Goal: Task Accomplishment & Management: Use online tool/utility

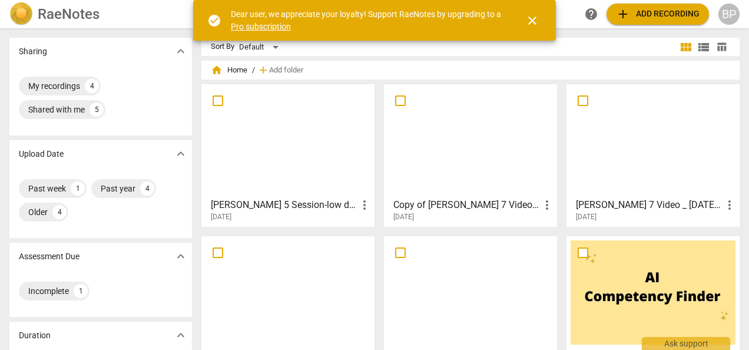
click at [357, 201] on span "more_vert" at bounding box center [364, 205] width 14 height 14
click at [307, 170] on div at bounding box center [374, 175] width 749 height 350
click at [363, 207] on span "more_vert" at bounding box center [364, 205] width 14 height 14
click at [294, 156] on div at bounding box center [374, 175] width 749 height 350
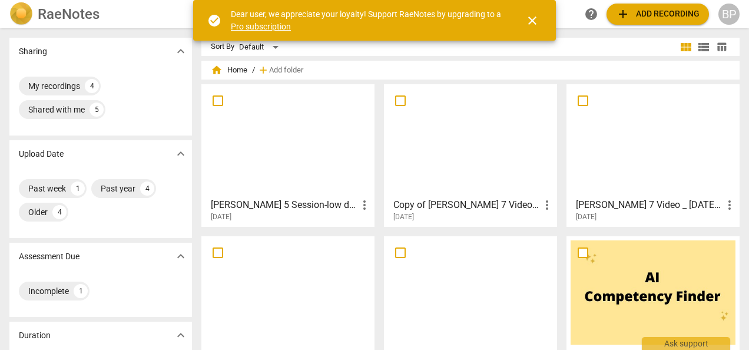
click at [537, 14] on span "close" at bounding box center [532, 21] width 14 height 14
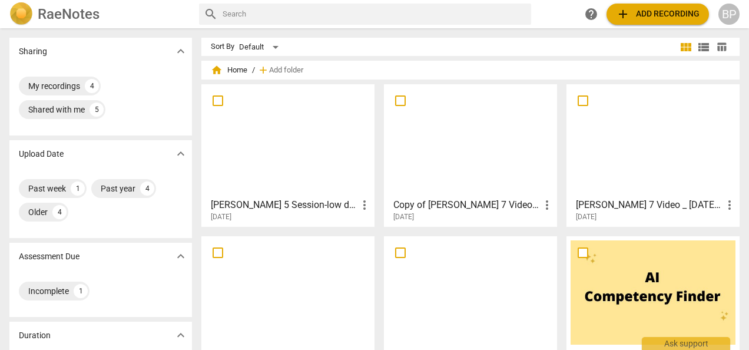
click at [274, 174] on div at bounding box center [287, 140] width 165 height 104
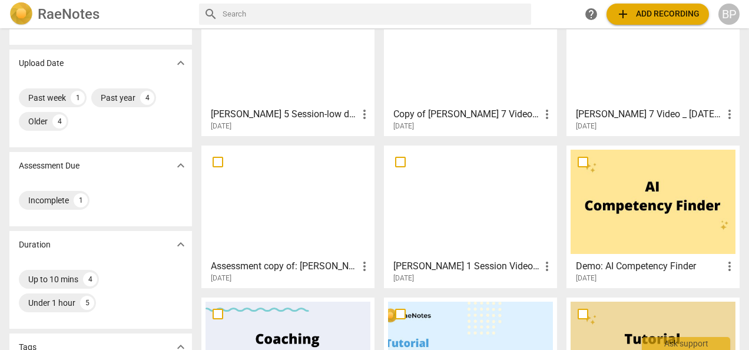
scroll to position [92, 0]
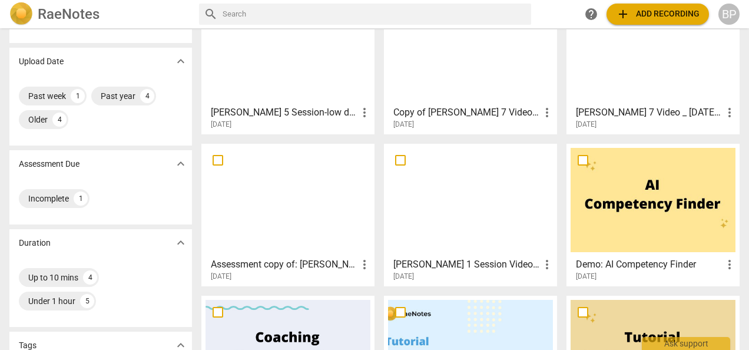
click at [723, 265] on span "more_vert" at bounding box center [729, 264] width 14 height 14
click at [653, 228] on div at bounding box center [374, 175] width 749 height 350
click at [620, 265] on h3 "Demo: AI Competency Finder" at bounding box center [649, 264] width 147 height 14
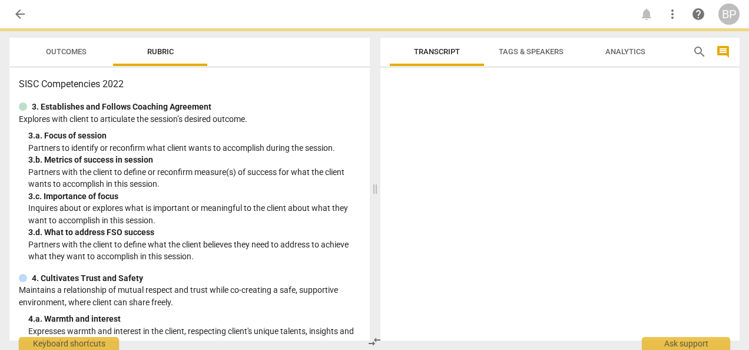
click at [620, 265] on div at bounding box center [559, 206] width 359 height 268
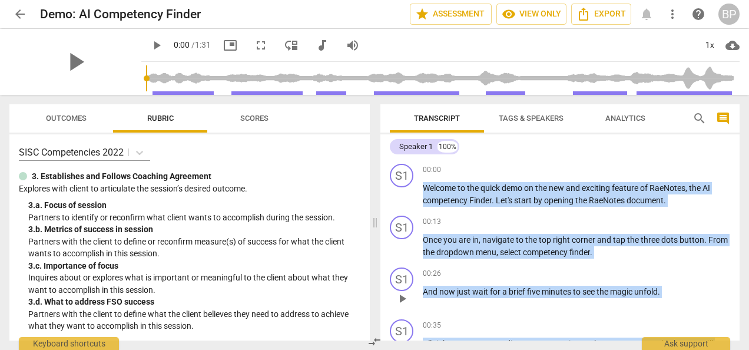
drag, startPoint x: 620, startPoint y: 265, endPoint x: 698, endPoint y: 282, distance: 80.1
click at [698, 282] on div "00:26 keyboard_arrow_right And now just wait for a brief five minutes to see th…" at bounding box center [576, 288] width 307 height 42
click at [734, 227] on div "S1 play_arrow pause 00:13 keyboard_arrow_right Once you are in , navigate to th…" at bounding box center [559, 237] width 359 height 52
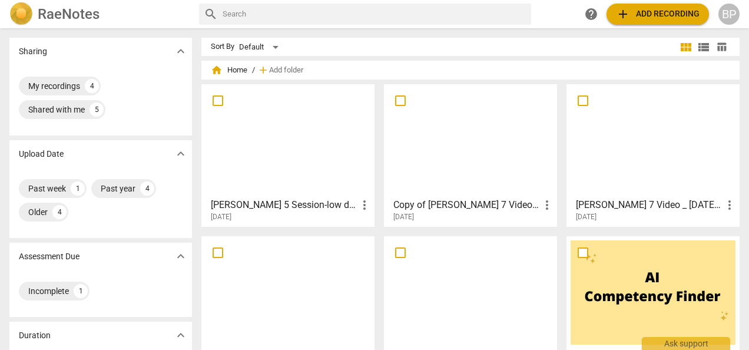
click at [252, 148] on div at bounding box center [287, 140] width 165 height 104
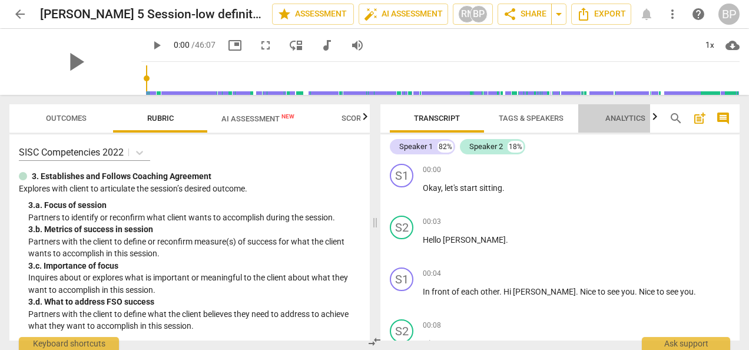
click at [641, 118] on span "Analytics" at bounding box center [625, 118] width 40 height 9
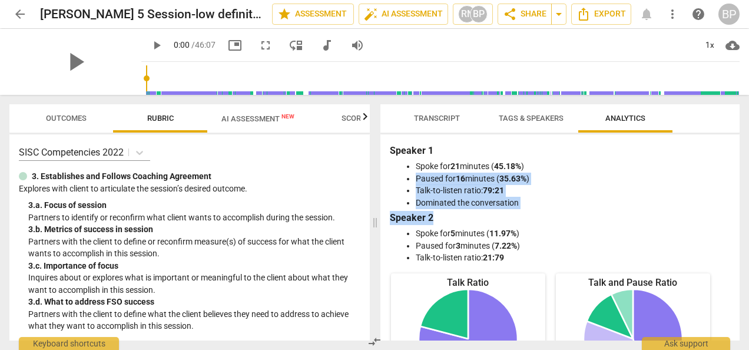
drag, startPoint x: 734, startPoint y: 171, endPoint x: 734, endPoint y: 214, distance: 43.6
click at [734, 214] on div "Speaker 1 Spoke for 21 minutes ( 45.18% ) Paused for 16 minutes ( 35.63% ) Talk…" at bounding box center [559, 237] width 359 height 206
click at [540, 115] on span "Tags & Speakers" at bounding box center [530, 118] width 65 height 9
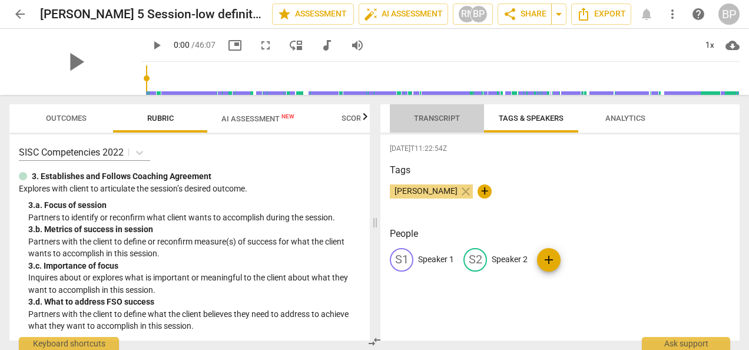
click at [418, 116] on span "Transcript" at bounding box center [437, 118] width 46 height 9
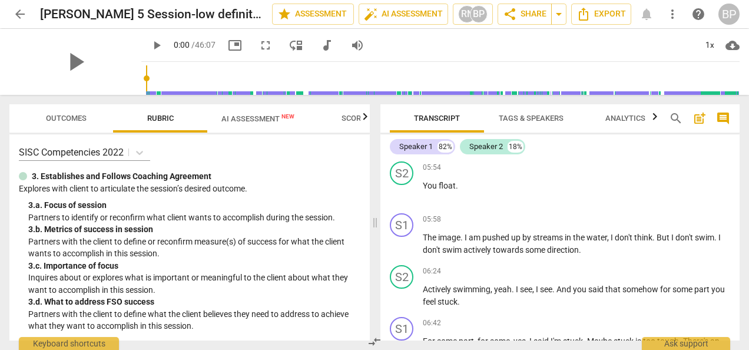
scroll to position [828, 0]
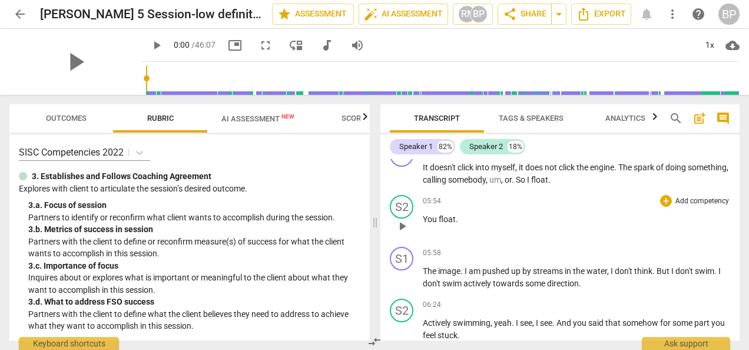
click at [676, 199] on p "Add competency" at bounding box center [702, 201] width 56 height 11
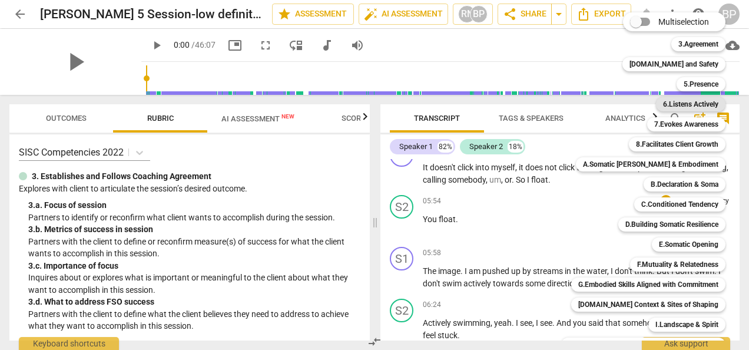
click at [688, 104] on b "6.Listens Actively" at bounding box center [690, 104] width 55 height 14
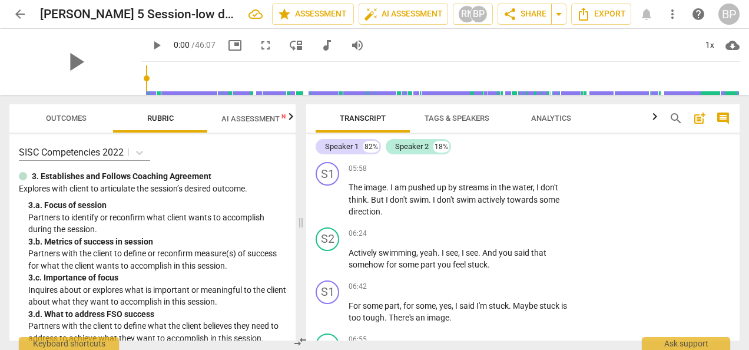
scroll to position [1025, 0]
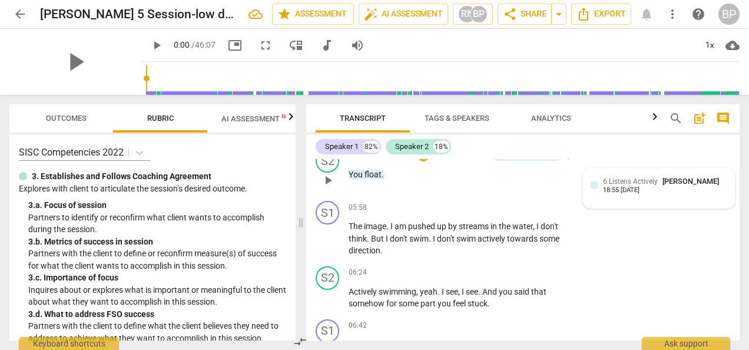
click at [649, 179] on span "6.Listens Actively" at bounding box center [630, 181] width 55 height 8
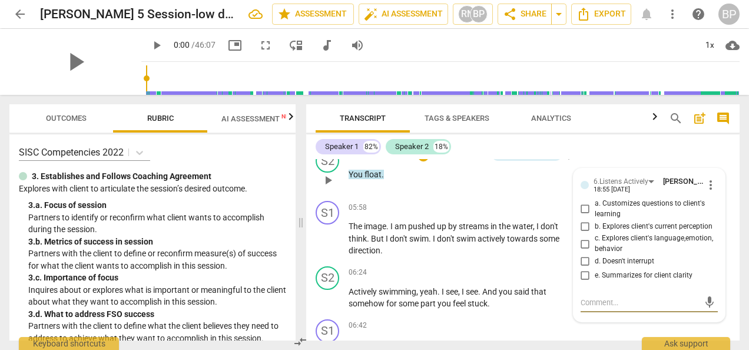
click at [480, 171] on p "You float ." at bounding box center [458, 174] width 221 height 12
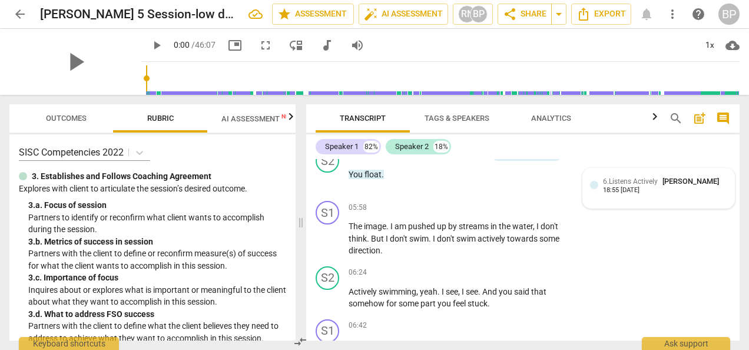
click at [652, 186] on div "6.Listens Actively [PERSON_NAME]" at bounding box center [663, 180] width 121 height 11
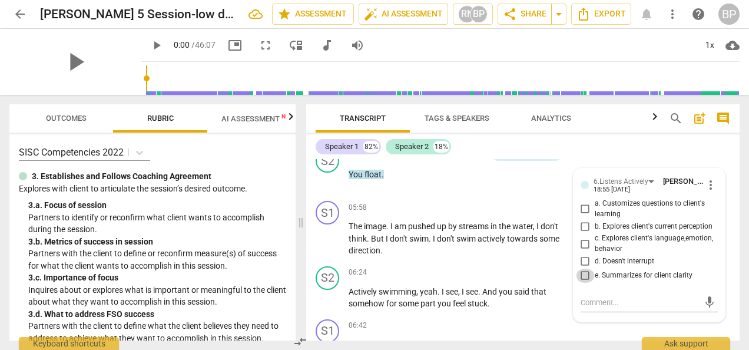
click at [582, 282] on input "e. Summarizes for client clarity" at bounding box center [585, 275] width 19 height 14
checkbox input "true"
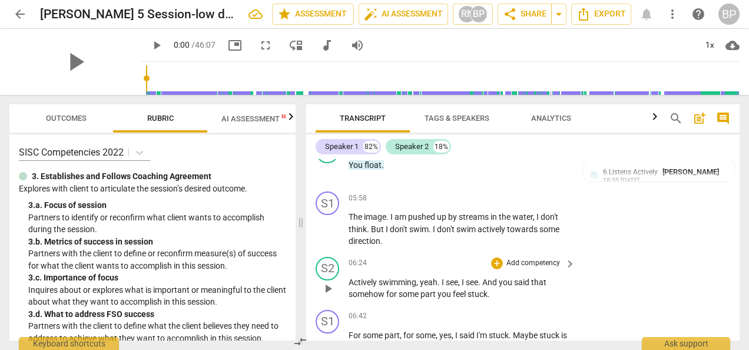
click at [547, 264] on p "Add competency" at bounding box center [533, 263] width 56 height 11
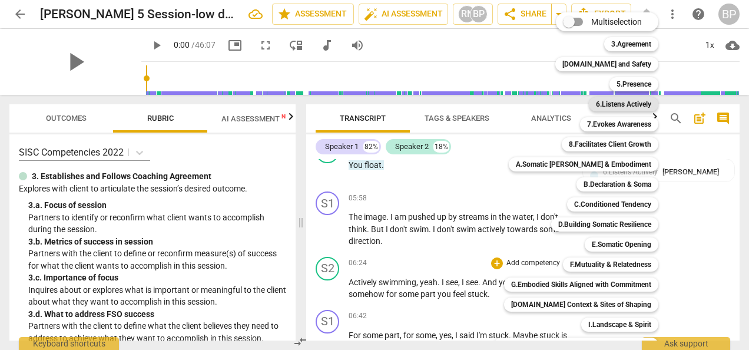
click at [630, 105] on b "6.Listens Actively" at bounding box center [623, 104] width 55 height 14
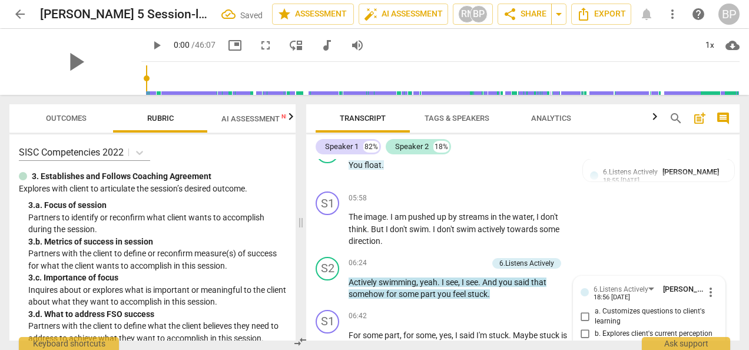
scroll to position [1200, 0]
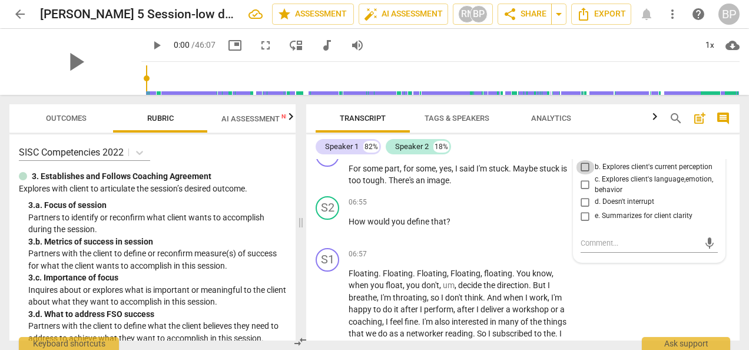
click at [587, 167] on input "b. Explores client's current perception" at bounding box center [585, 167] width 19 height 14
checkbox input "true"
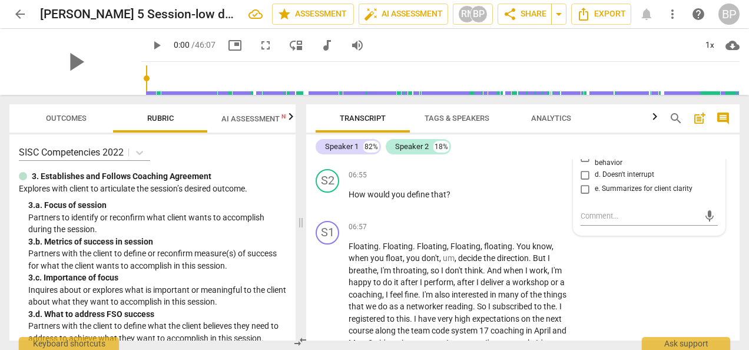
scroll to position [1179, 0]
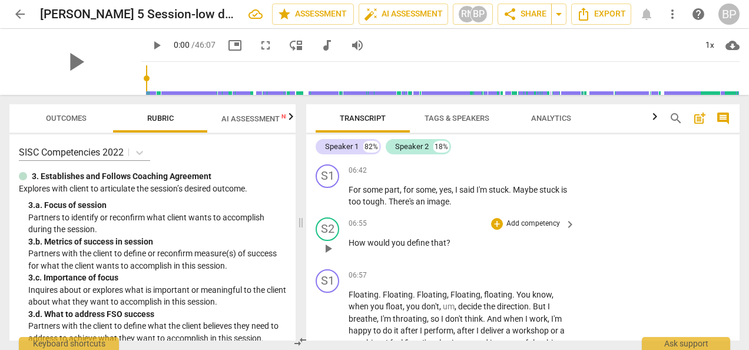
click at [554, 222] on p "Add competency" at bounding box center [533, 223] width 56 height 11
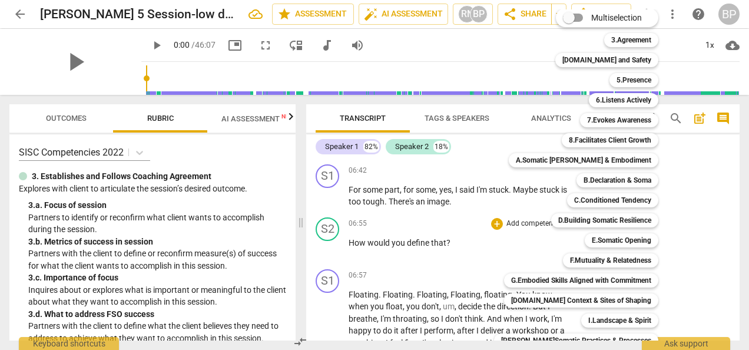
scroll to position [0, 0]
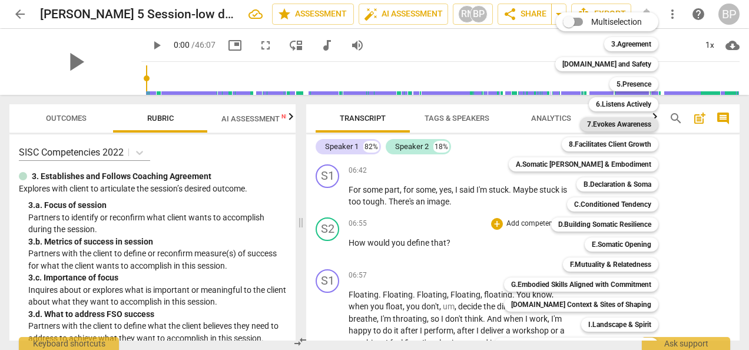
click at [617, 119] on b "7.Evokes Awareness" at bounding box center [619, 124] width 64 height 14
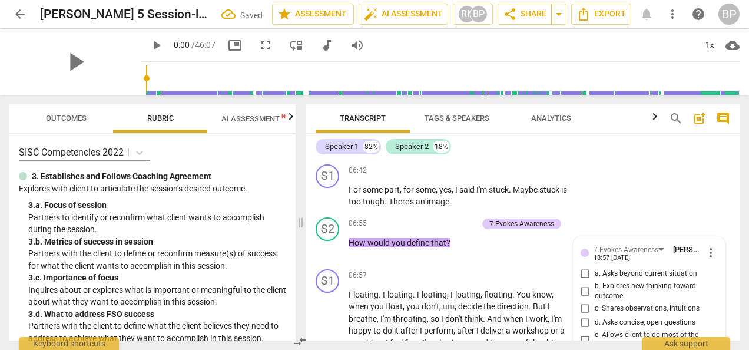
scroll to position [1299, 0]
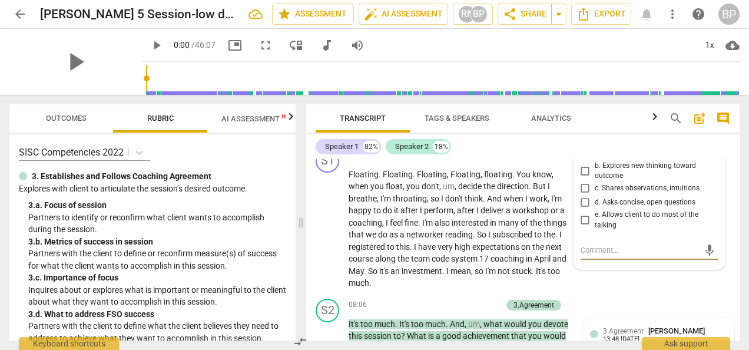
click at [582, 217] on input "e. Allows client to do most of the talking" at bounding box center [585, 220] width 19 height 14
checkbox input "true"
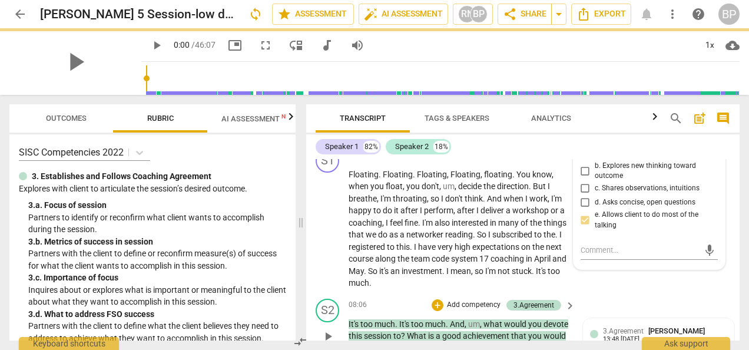
click at [668, 295] on div "S2 play_arrow pause 08:06 + Add competency 3.Agreement keyboard_arrow_right It'…" at bounding box center [522, 326] width 433 height 65
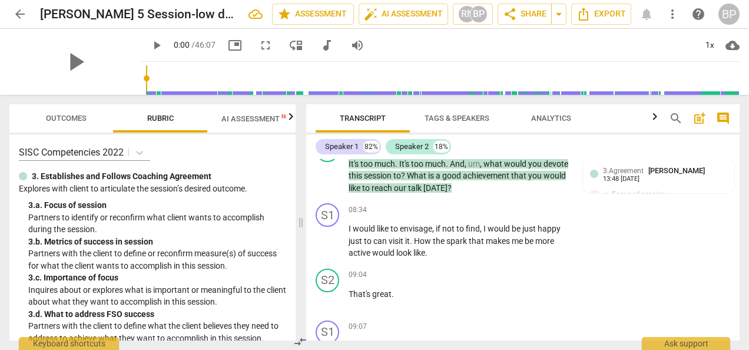
scroll to position [1488, 0]
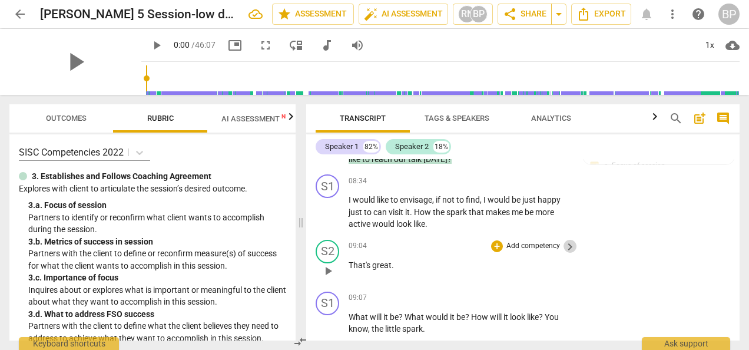
click at [564, 245] on span "keyboard_arrow_right" at bounding box center [570, 247] width 14 height 14
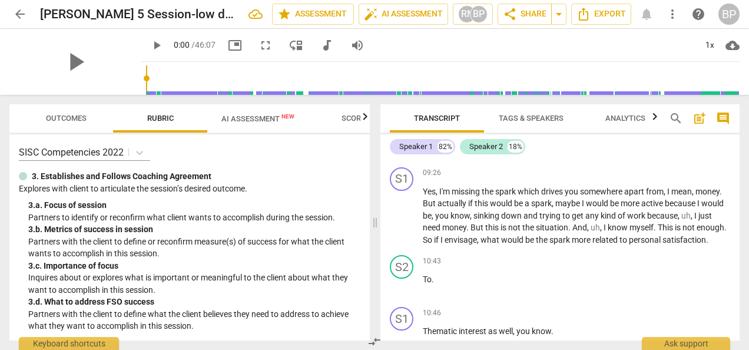
scroll to position [1286, 0]
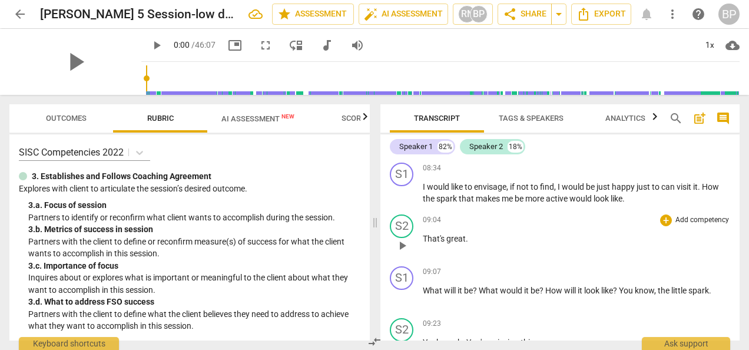
click at [680, 221] on p "Add competency" at bounding box center [702, 220] width 56 height 11
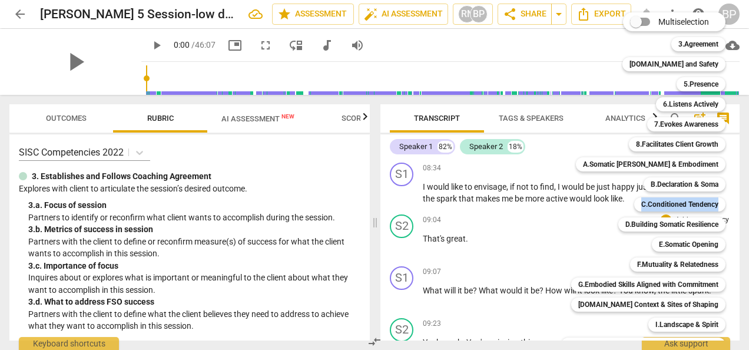
drag, startPoint x: 735, startPoint y: 193, endPoint x: 736, endPoint y: 208, distance: 15.3
click at [736, 208] on div "Multiselection m 3.Agreement 1 [DOMAIN_NAME] and Safety 2 5.Presence 3 6.Listen…" at bounding box center [651, 211] width 191 height 405
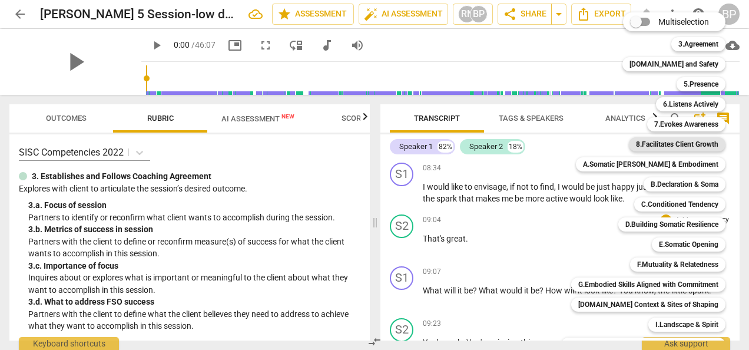
drag, startPoint x: 736, startPoint y: 208, endPoint x: 640, endPoint y: 144, distance: 116.2
click at [640, 144] on b "8.Facilitates Client Growth" at bounding box center [677, 144] width 82 height 14
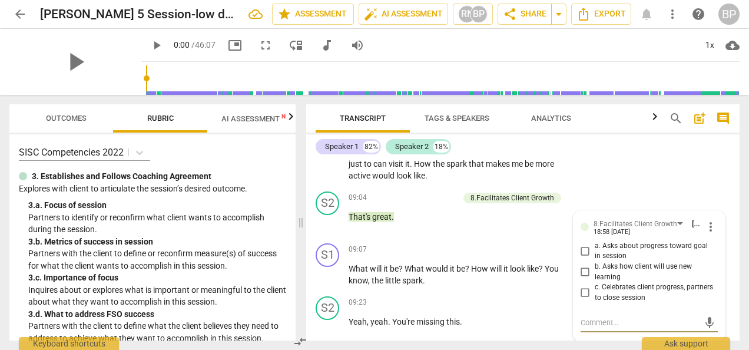
scroll to position [1537, 0]
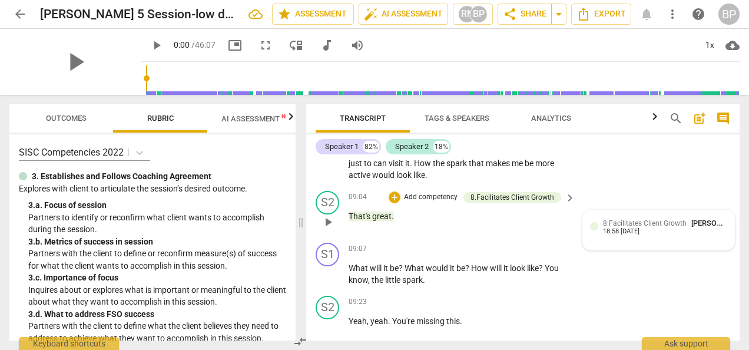
click at [704, 222] on span "[PERSON_NAME]" at bounding box center [719, 222] width 56 height 9
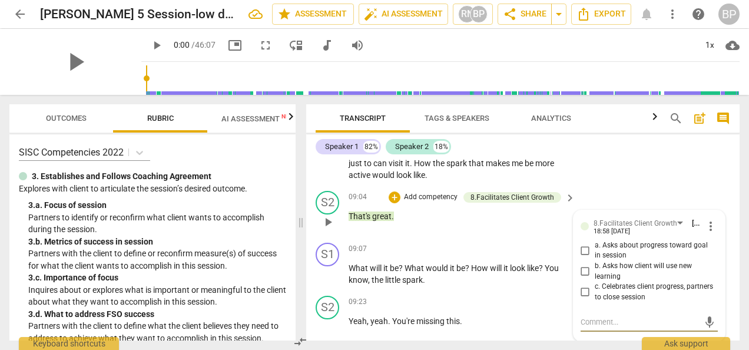
click at [629, 287] on span "c. Celebrates client progress, partners to close session" at bounding box center [653, 291] width 118 height 21
click at [594, 287] on input "c. Celebrates client progress, partners to close session" at bounding box center [585, 292] width 19 height 14
checkbox input "true"
click at [485, 232] on div "09:04 + Add competency 8.Facilitates Client Growth keyboard_arrow_right That's …" at bounding box center [462, 212] width 228 height 42
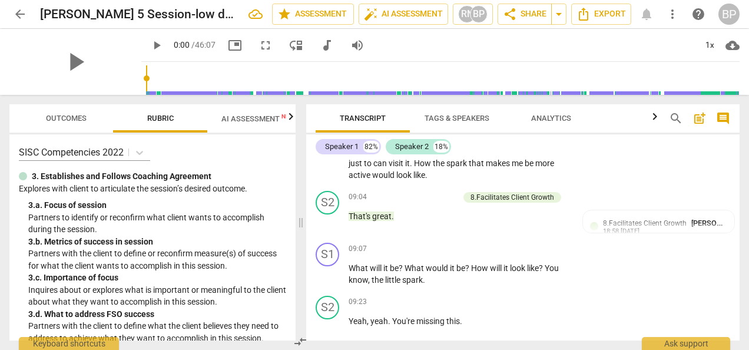
click at [738, 199] on div "Transcript Tags & Speakers Analytics search post_add comment Speaker 1 82% Spea…" at bounding box center [524, 222] width 447 height 255
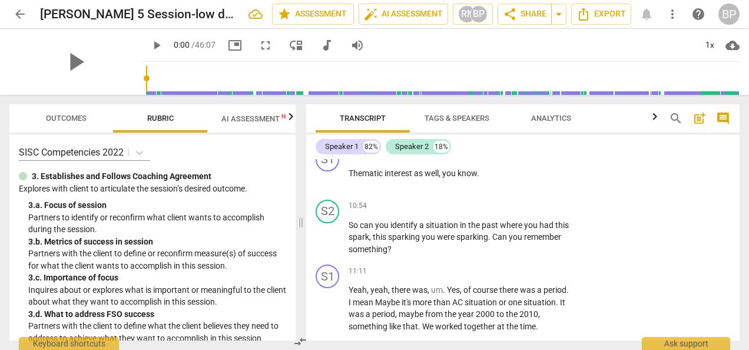
scroll to position [1962, 0]
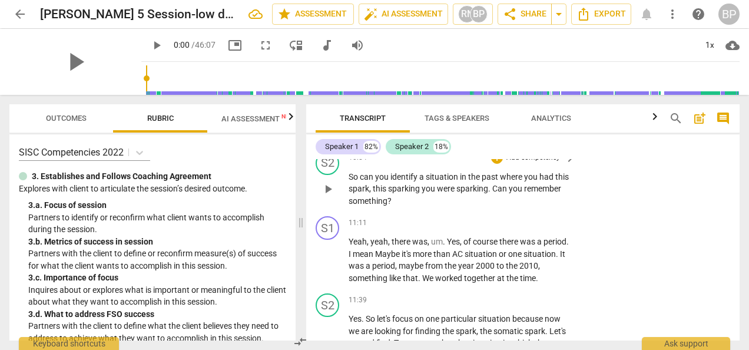
click at [518, 179] on span "where" at bounding box center [512, 176] width 24 height 9
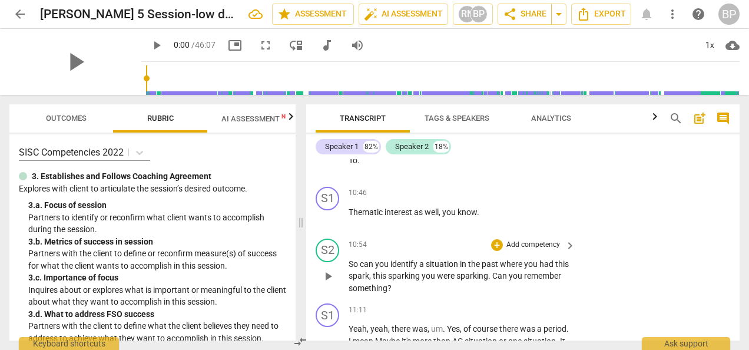
click at [513, 242] on p "Add competency" at bounding box center [533, 245] width 56 height 11
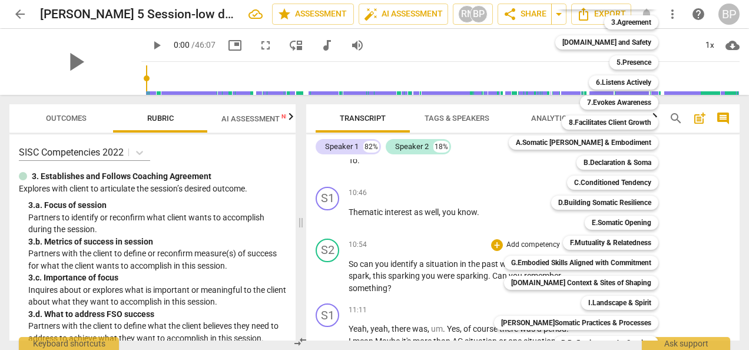
scroll to position [0, 0]
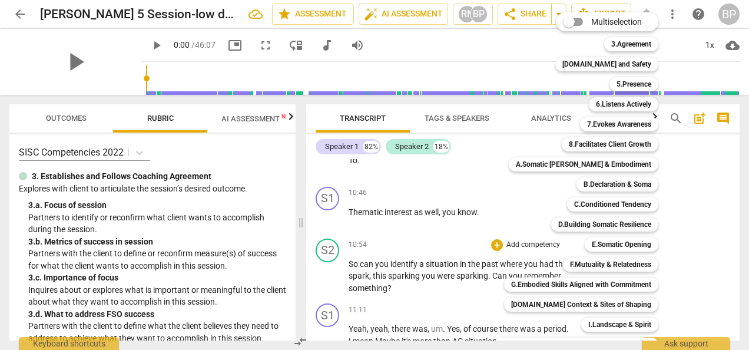
click at [468, 257] on div at bounding box center [374, 175] width 749 height 350
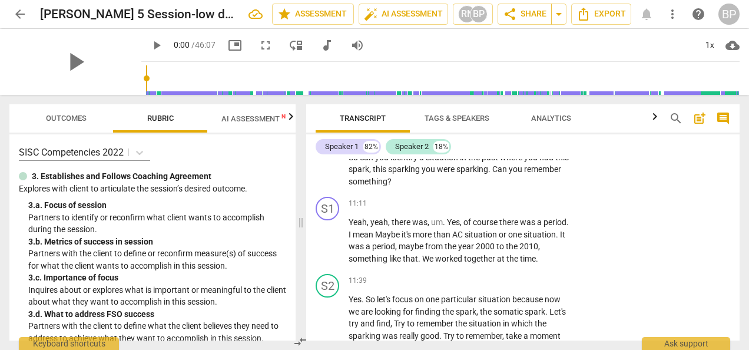
scroll to position [1962, 0]
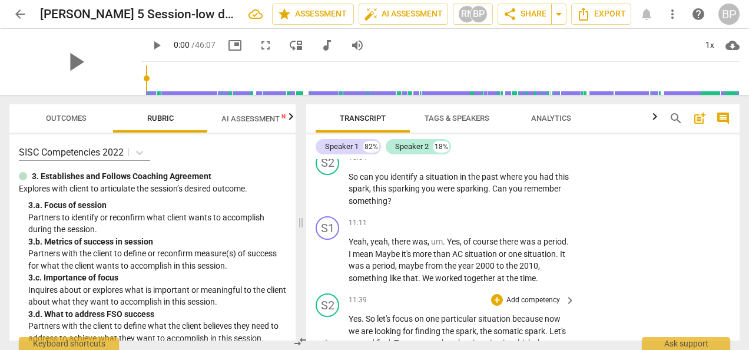
click at [566, 300] on span "keyboard_arrow_right" at bounding box center [570, 300] width 14 height 14
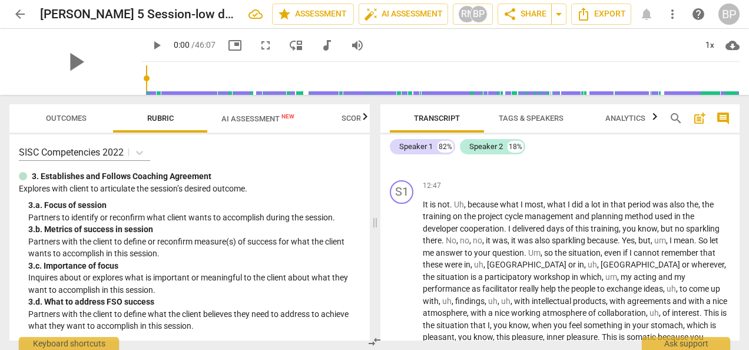
scroll to position [1708, 0]
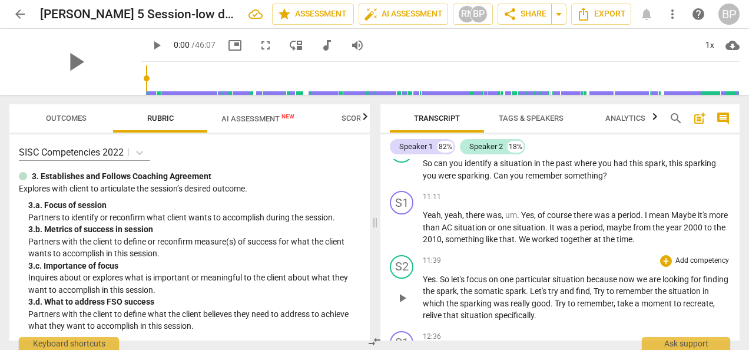
click at [687, 266] on p "Add competency" at bounding box center [702, 260] width 56 height 11
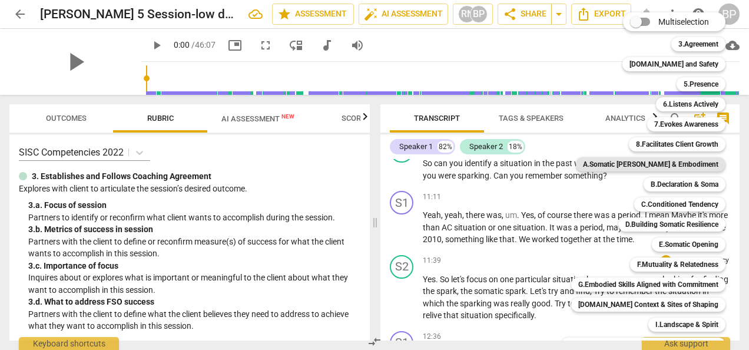
click at [709, 164] on b "A.Somatic [PERSON_NAME] & Embodiment" at bounding box center [650, 164] width 135 height 14
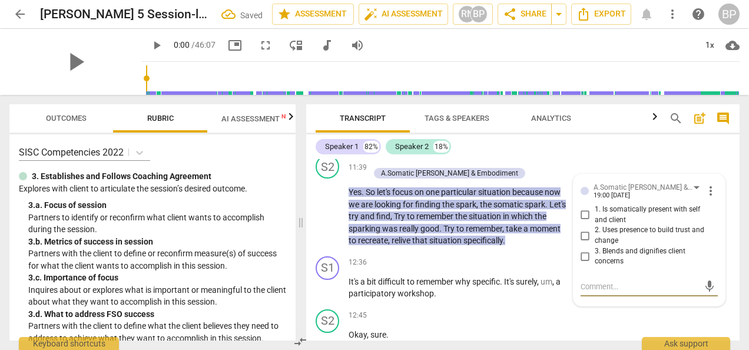
scroll to position [2081, 0]
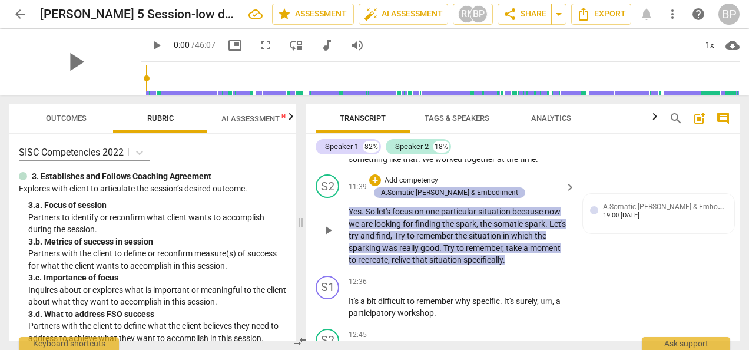
click at [487, 188] on div "A.Somatic [PERSON_NAME] & Embodiment" at bounding box center [449, 192] width 137 height 11
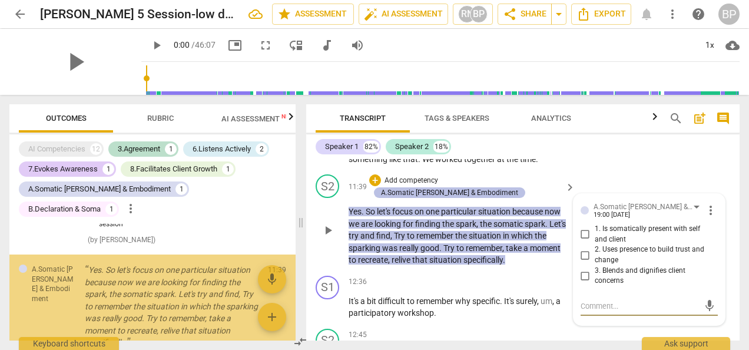
scroll to position [422, 0]
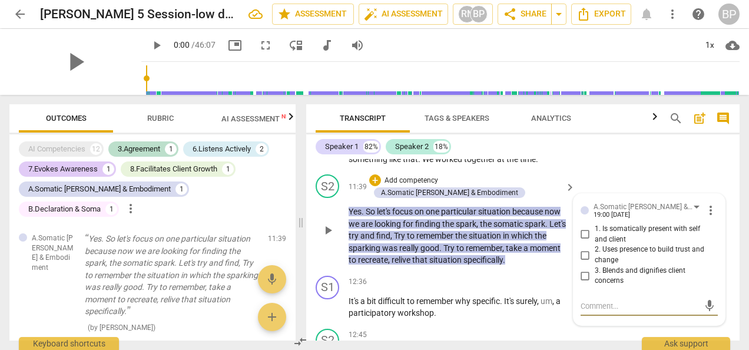
click at [612, 305] on textarea at bounding box center [639, 305] width 118 height 11
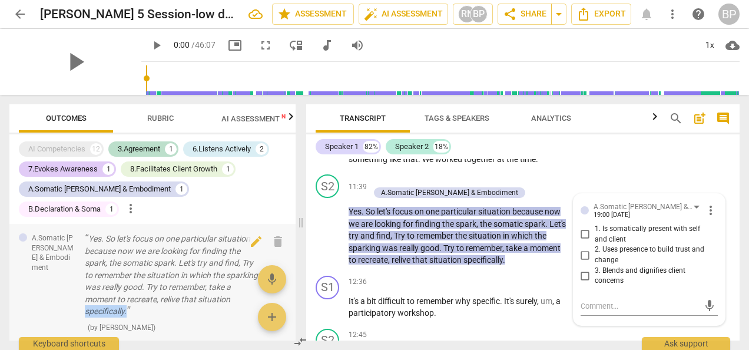
drag, startPoint x: 290, startPoint y: 314, endPoint x: 289, endPoint y: 299, distance: 15.3
click at [289, 299] on div "A.Somatic [PERSON_NAME] & Embodiment Yes. So let's focus on one particular situ…" at bounding box center [152, 282] width 286 height 119
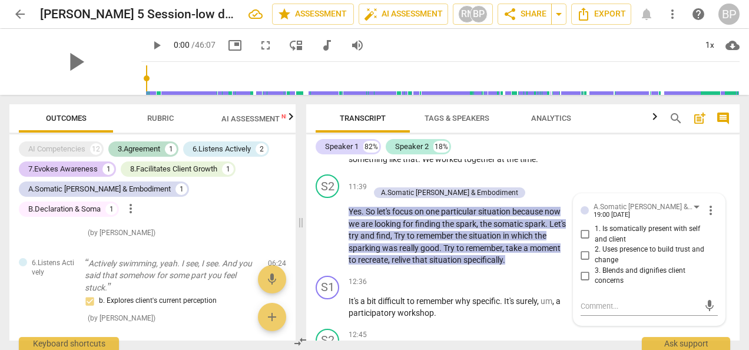
scroll to position [88, 0]
click at [724, 312] on div "S1 play_arrow pause 12:36 + Add competency keyboard_arrow_right It's a bit diff…" at bounding box center [522, 297] width 433 height 53
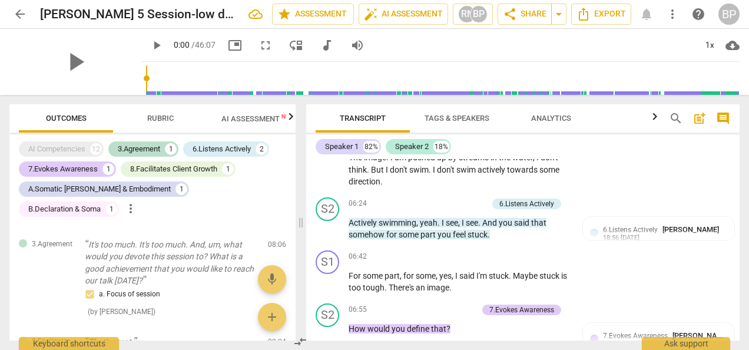
scroll to position [254, 0]
drag, startPoint x: 734, startPoint y: 188, endPoint x: 734, endPoint y: 196, distance: 8.2
click at [734, 196] on div "S1 play_arrow pause 00:00 + Add competency keyboard_arrow_right Okay , let's st…" at bounding box center [522, 249] width 433 height 181
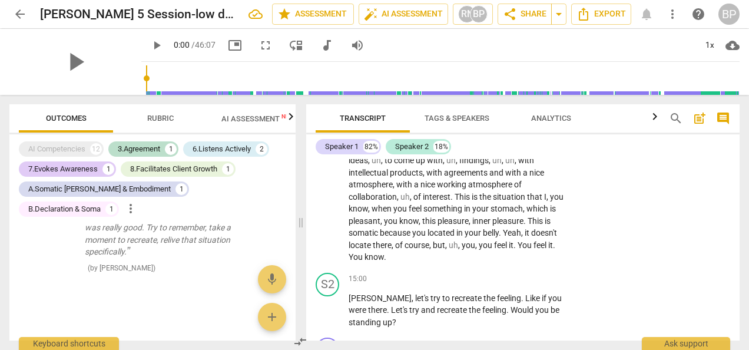
scroll to position [2478, 0]
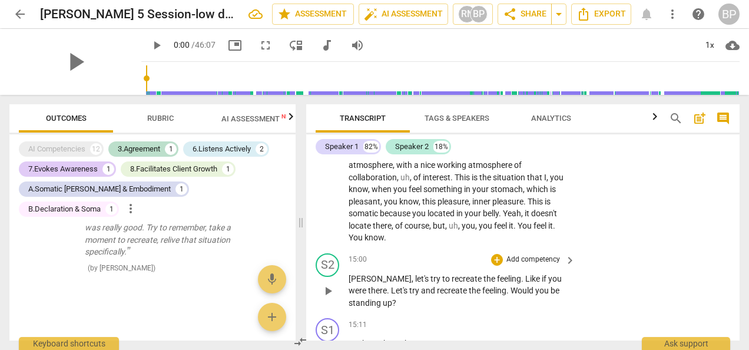
click at [553, 254] on p "Add competency" at bounding box center [533, 259] width 56 height 11
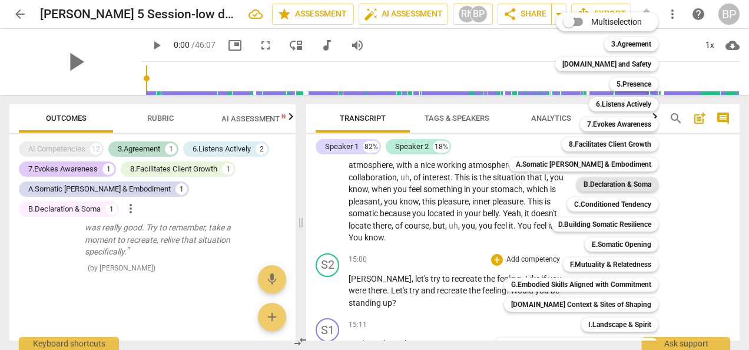
click at [626, 182] on b "B.Declaration & Soma" at bounding box center [617, 184] width 68 height 14
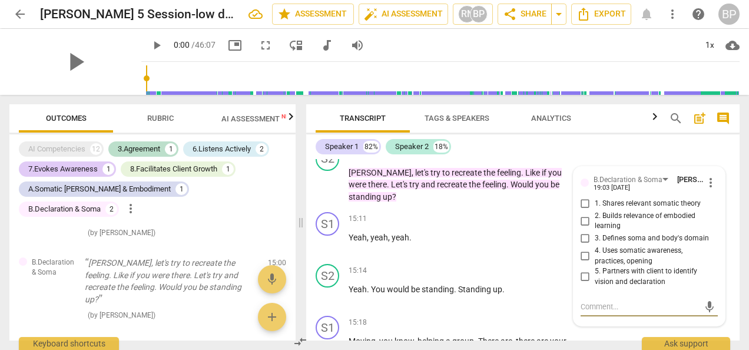
scroll to position [2536, 0]
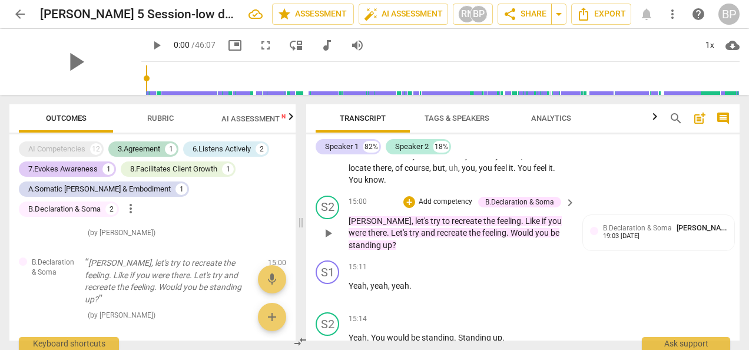
click at [539, 197] on div "B.Declaration & Soma" at bounding box center [519, 202] width 69 height 11
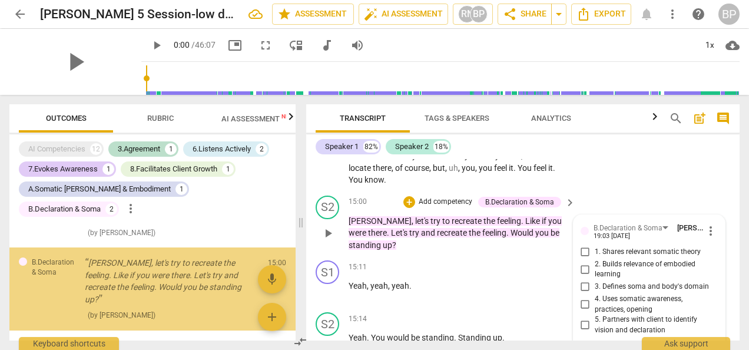
scroll to position [2543, 0]
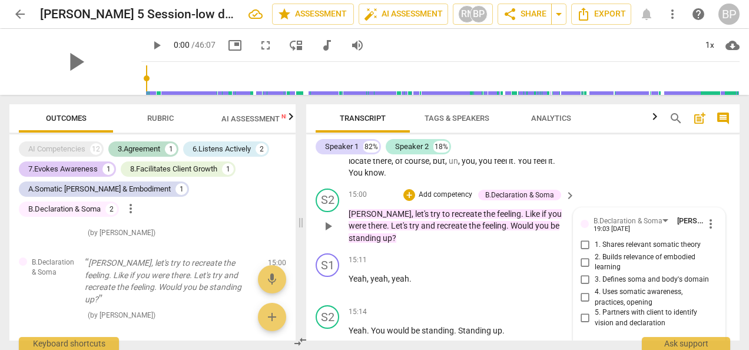
click at [548, 189] on div "B.Declaration & Soma" at bounding box center [519, 194] width 69 height 11
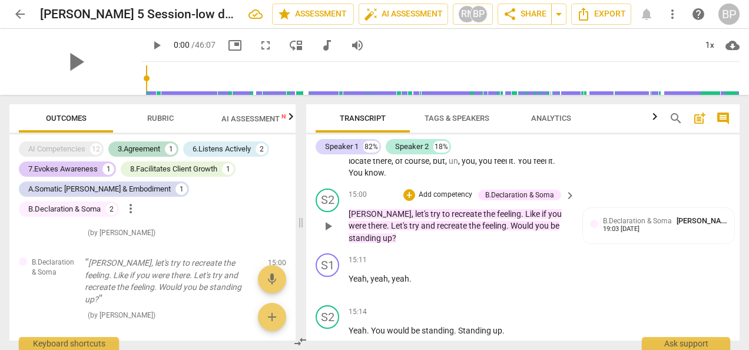
click at [493, 189] on div "B.Declaration & Soma" at bounding box center [519, 194] width 69 height 11
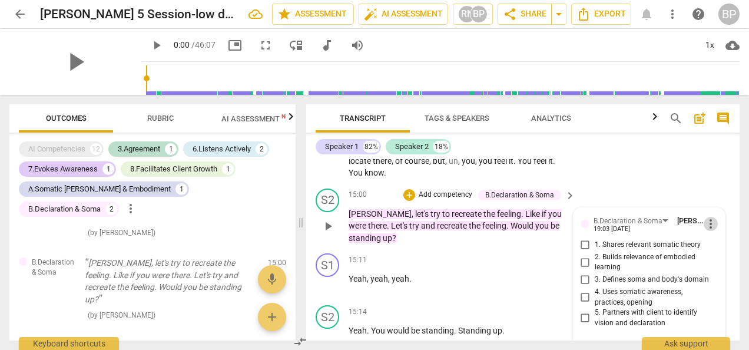
click at [706, 217] on span "more_vert" at bounding box center [710, 224] width 14 height 14
click at [707, 225] on li "Delete" at bounding box center [718, 233] width 41 height 22
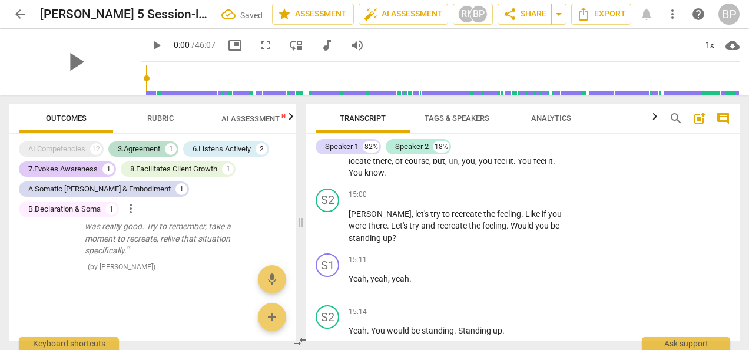
scroll to position [481, 0]
click at [563, 188] on span "keyboard_arrow_right" at bounding box center [570, 195] width 14 height 14
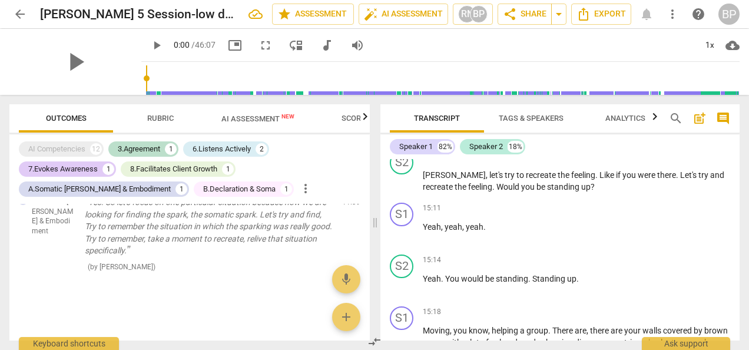
scroll to position [2173, 0]
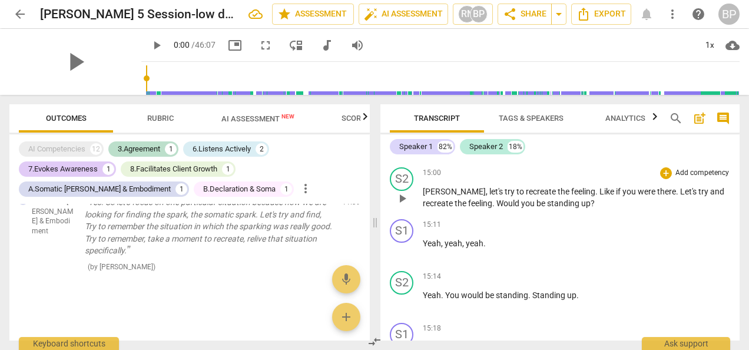
click at [704, 171] on p "Add competency" at bounding box center [702, 173] width 56 height 11
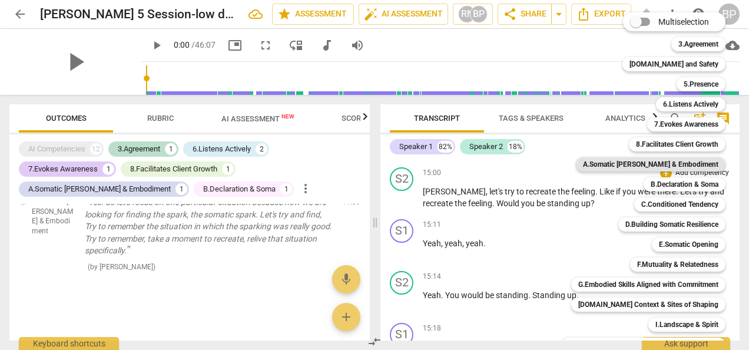
click at [698, 165] on b "A.Somatic [PERSON_NAME] & Embodiment" at bounding box center [650, 164] width 135 height 14
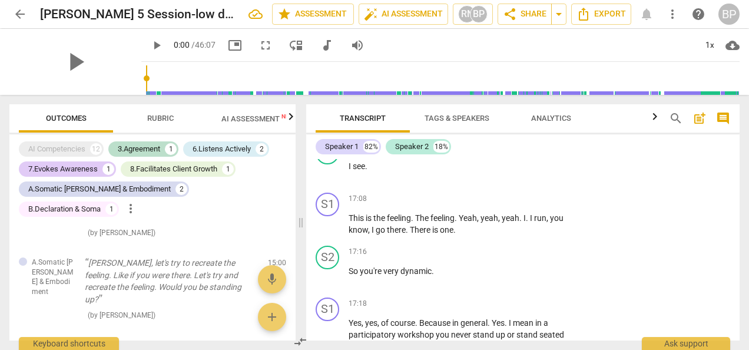
scroll to position [3024, 0]
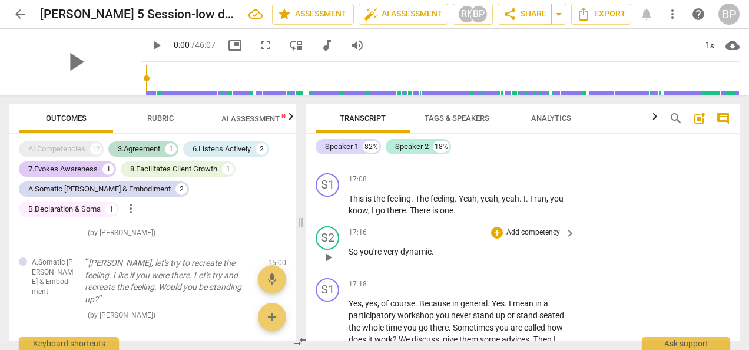
click at [541, 227] on p "Add competency" at bounding box center [533, 232] width 56 height 11
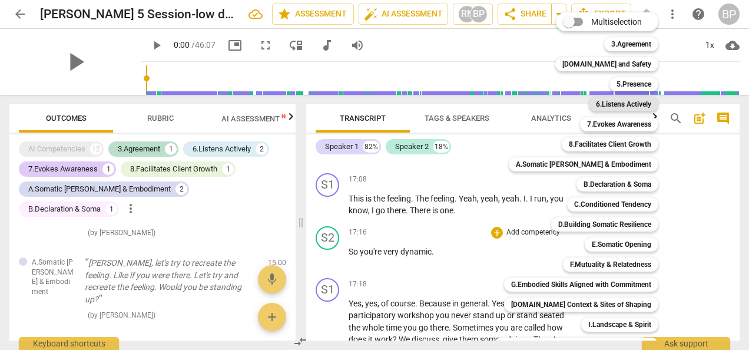
click at [612, 99] on b "6.Listens Actively" at bounding box center [623, 104] width 55 height 14
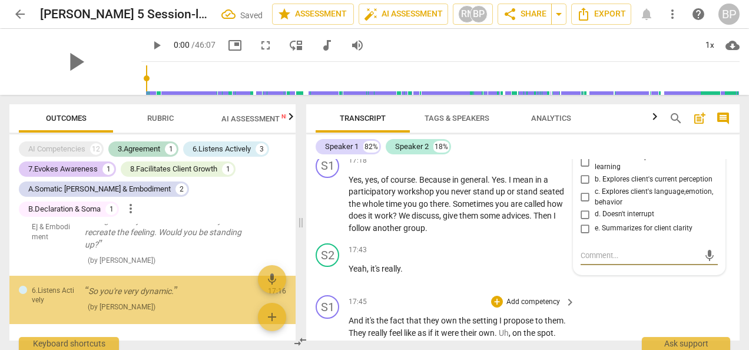
scroll to position [576, 0]
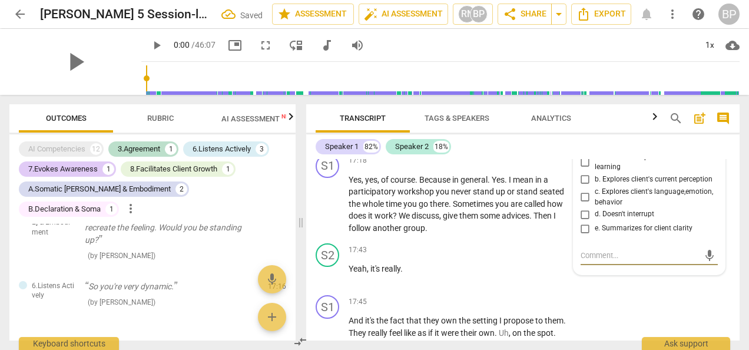
click at [606, 223] on span "e. Summarizes for client clarity" at bounding box center [643, 228] width 98 height 11
click at [594, 221] on input "e. Summarizes for client clarity" at bounding box center [585, 228] width 19 height 14
checkbox input "true"
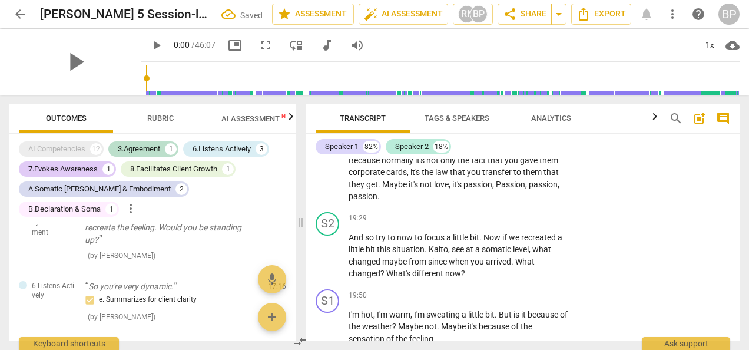
scroll to position [3480, 0]
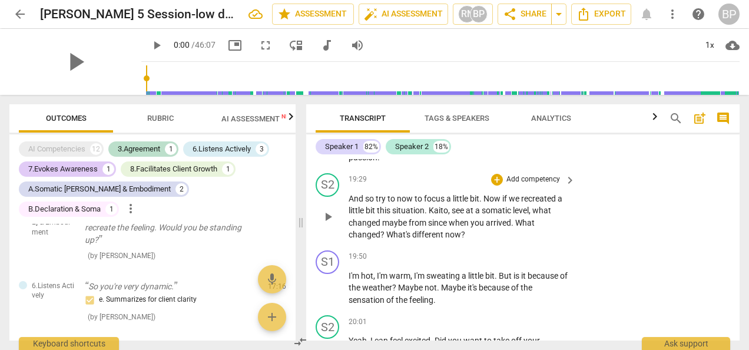
click at [563, 173] on span "keyboard_arrow_right" at bounding box center [570, 180] width 14 height 14
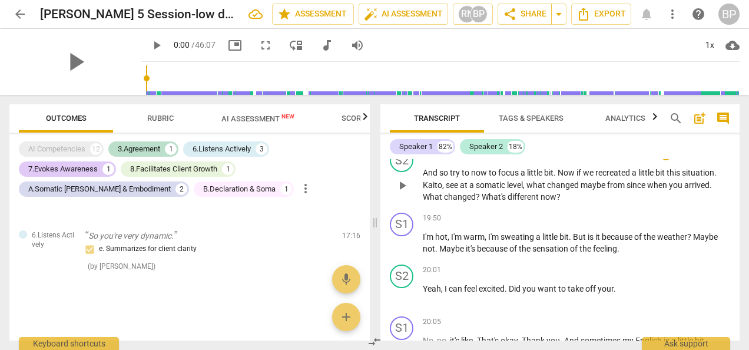
scroll to position [521, 0]
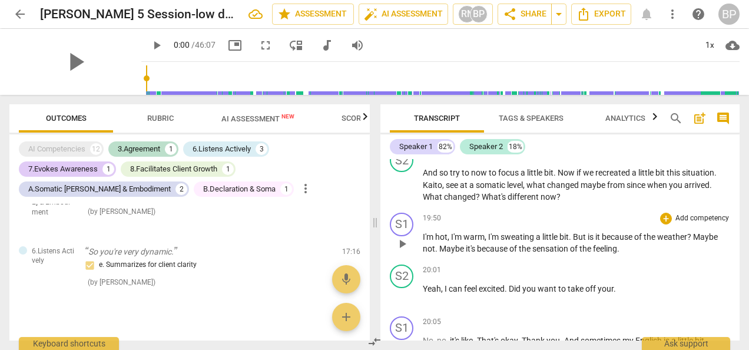
click at [703, 224] on p "Add competency" at bounding box center [702, 218] width 56 height 11
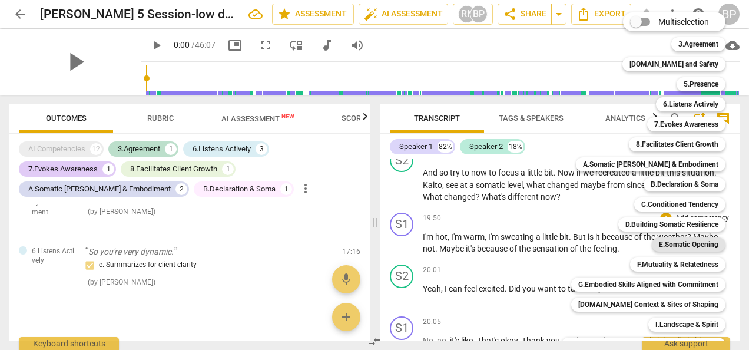
click at [700, 247] on b "E.Somatic Opening" at bounding box center [687, 244] width 59 height 14
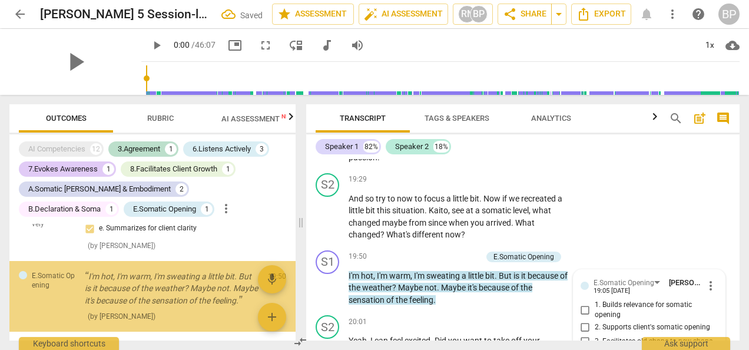
scroll to position [3600, 0]
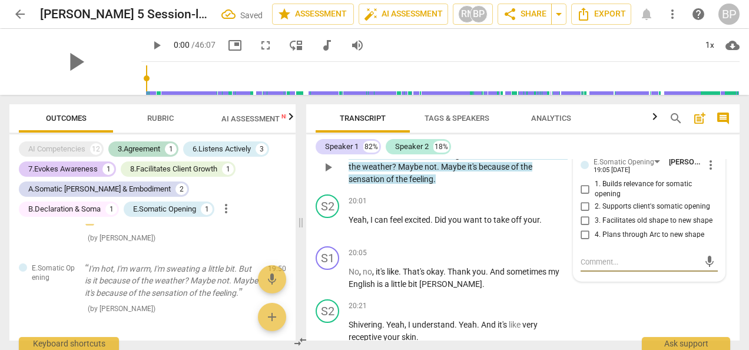
click at [586, 214] on input "3. Facilitates old shape to new shape" at bounding box center [585, 221] width 19 height 14
checkbox input "true"
click at [584, 199] on input "2. Supports client's somatic opening" at bounding box center [585, 206] width 19 height 14
checkbox input "true"
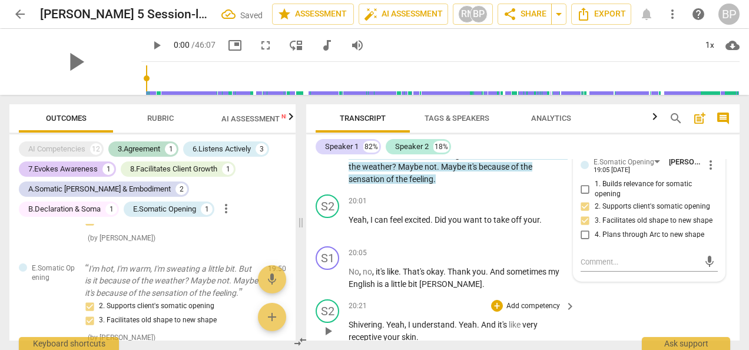
click at [664, 294] on div "S2 play_arrow pause 20:21 + Add competency keyboard_arrow_right Shivering . Yea…" at bounding box center [522, 320] width 433 height 53
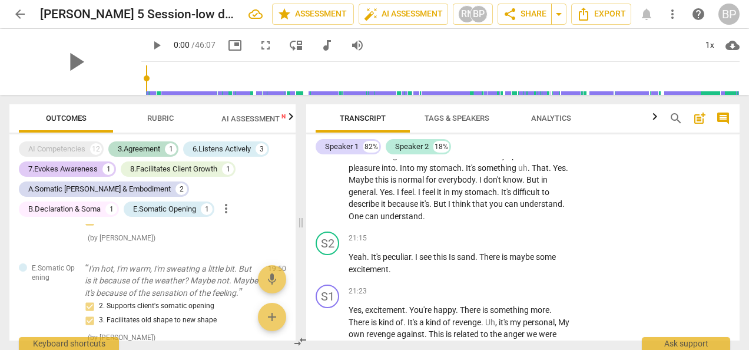
scroll to position [3867, 0]
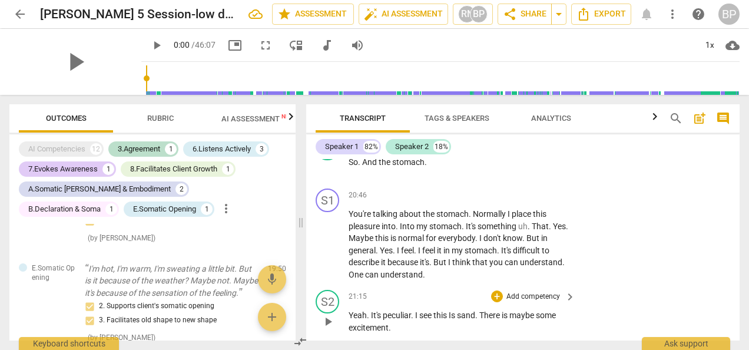
click at [567, 290] on span "keyboard_arrow_right" at bounding box center [570, 297] width 14 height 14
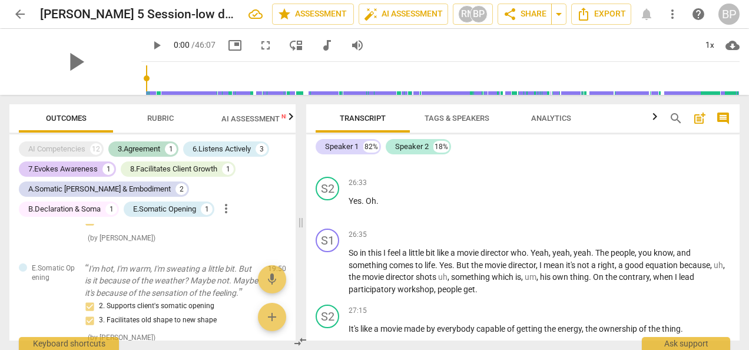
scroll to position [588, 0]
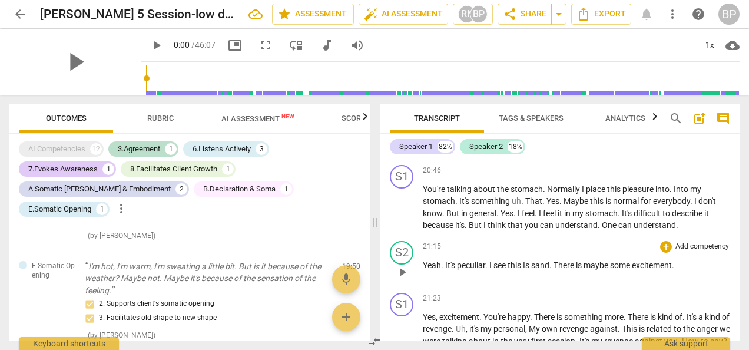
click at [684, 252] on p "Add competency" at bounding box center [702, 246] width 56 height 11
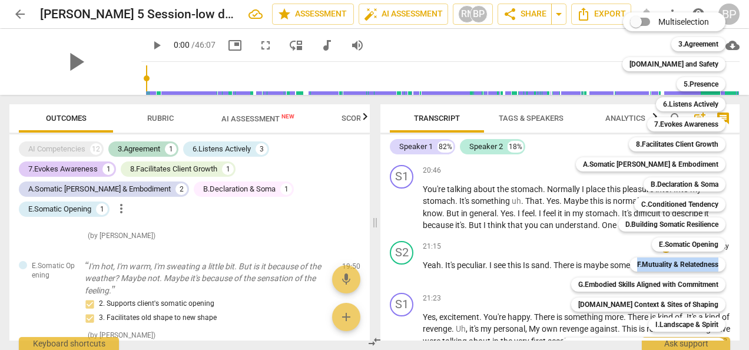
drag, startPoint x: 737, startPoint y: 242, endPoint x: 737, endPoint y: 254, distance: 12.4
click at [737, 254] on div "Multiselection m 3.Agreement 1 [DOMAIN_NAME] and Safety 2 5.Presence 3 6.Listen…" at bounding box center [651, 211] width 191 height 405
drag, startPoint x: 737, startPoint y: 254, endPoint x: 734, endPoint y: 267, distance: 13.4
click at [734, 267] on div "F.Mutuality & Relatedness w" at bounding box center [684, 264] width 118 height 20
click at [699, 168] on b "A.Somatic [PERSON_NAME] & Embodiment" at bounding box center [650, 164] width 135 height 14
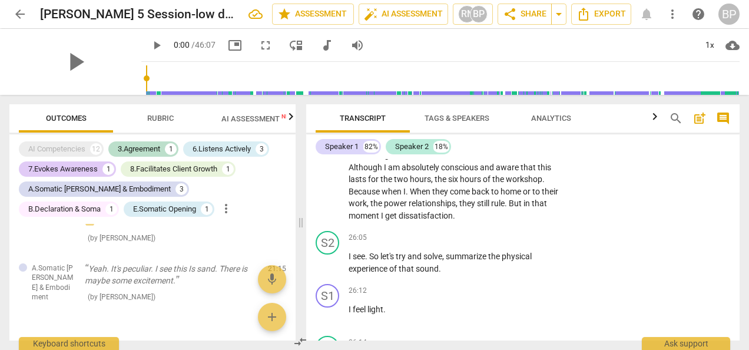
scroll to position [4611, 0]
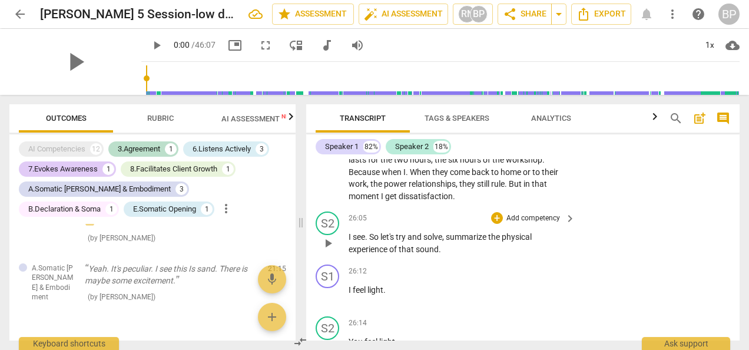
click at [564, 216] on span "keyboard_arrow_right" at bounding box center [570, 218] width 14 height 14
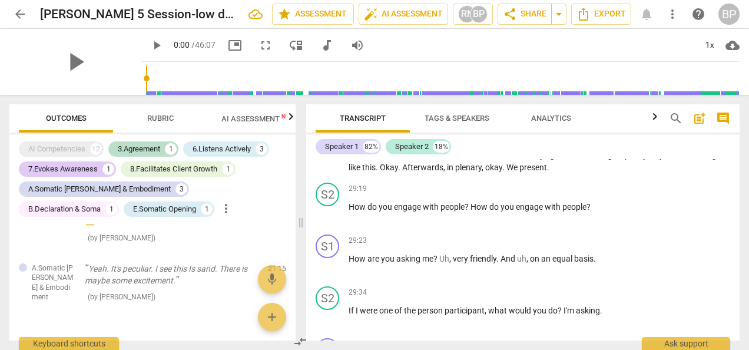
scroll to position [676, 0]
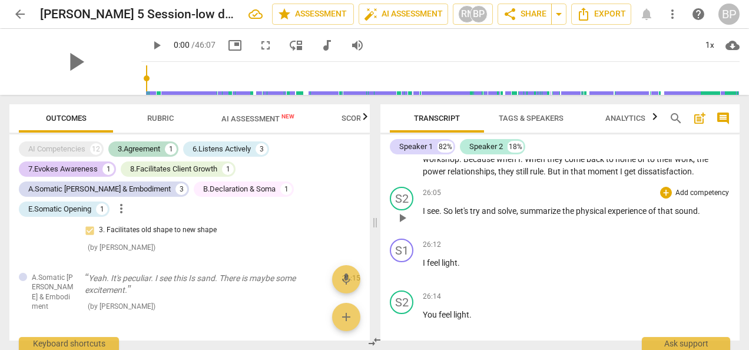
click at [698, 198] on p "Add competency" at bounding box center [702, 193] width 56 height 11
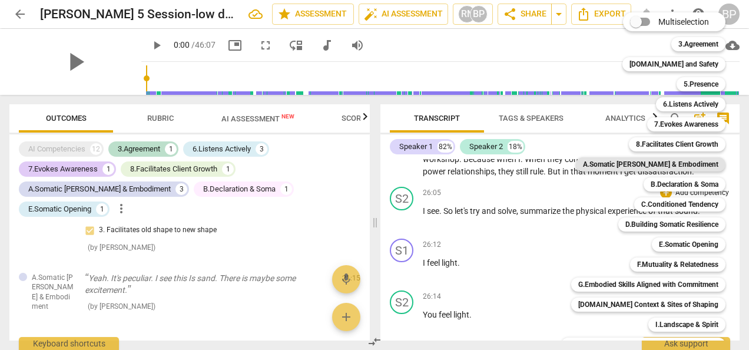
click at [696, 164] on b "A.Somatic [PERSON_NAME] & Embodiment" at bounding box center [650, 164] width 135 height 14
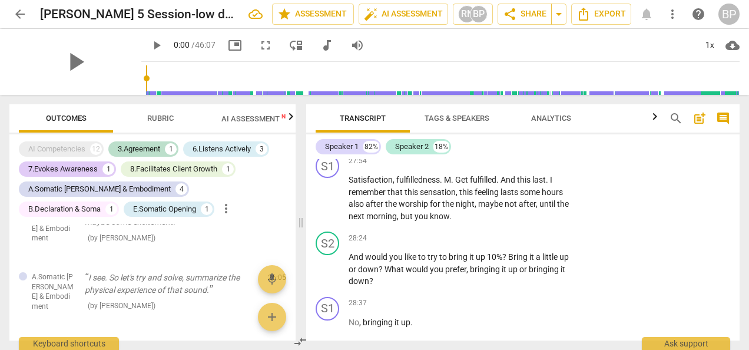
scroll to position [5200, 0]
click at [555, 237] on p "Add competency" at bounding box center [533, 237] width 56 height 11
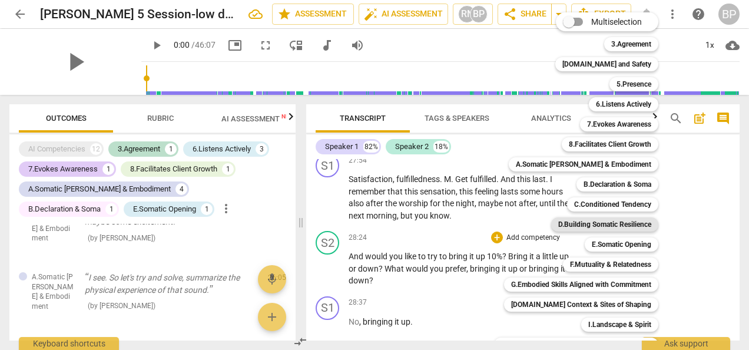
click at [593, 224] on b "D.Building Somatic Resilience" at bounding box center [604, 224] width 93 height 14
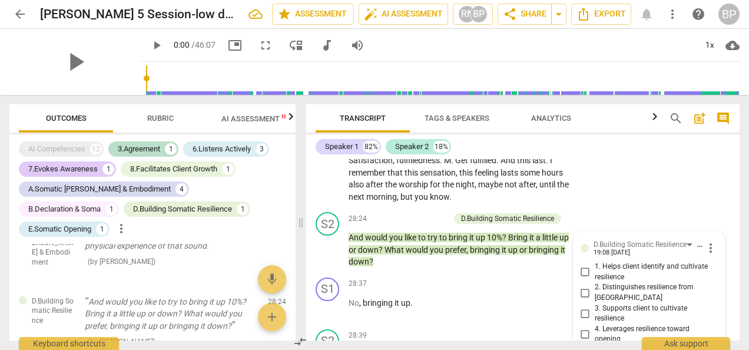
scroll to position [5229, 0]
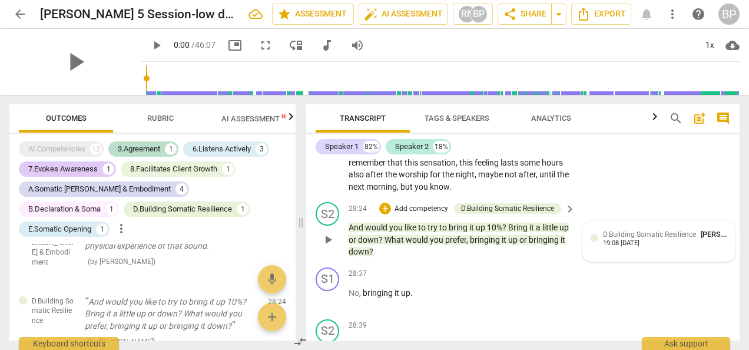
click at [717, 246] on div "D.Building Somatic Resilience [PERSON_NAME] 19:08 [DATE]" at bounding box center [665, 237] width 124 height 18
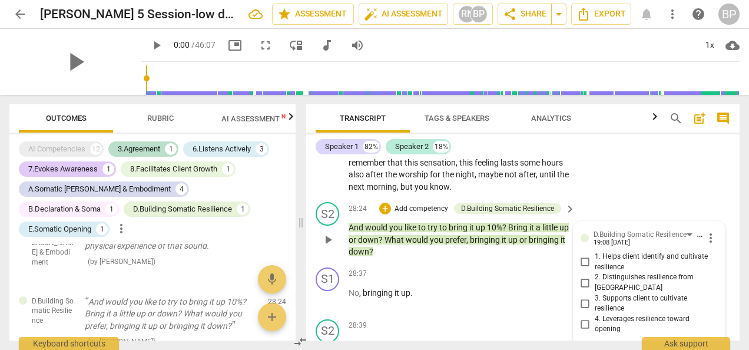
scroll to position [5327, 0]
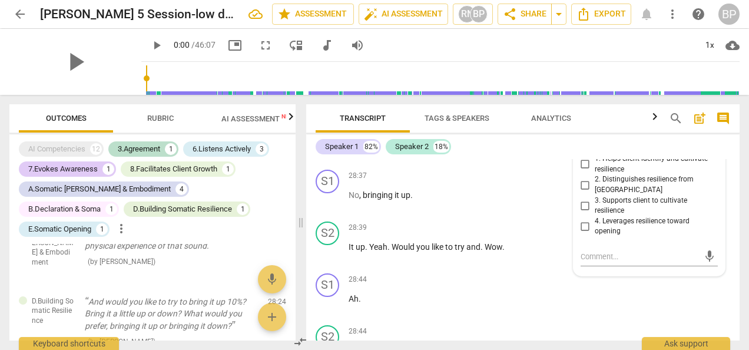
click at [637, 195] on span "3. Supports client to cultivate resilience" at bounding box center [653, 205] width 118 height 21
click at [594, 198] on input "3. Supports client to cultivate resilience" at bounding box center [585, 205] width 19 height 14
checkbox input "true"
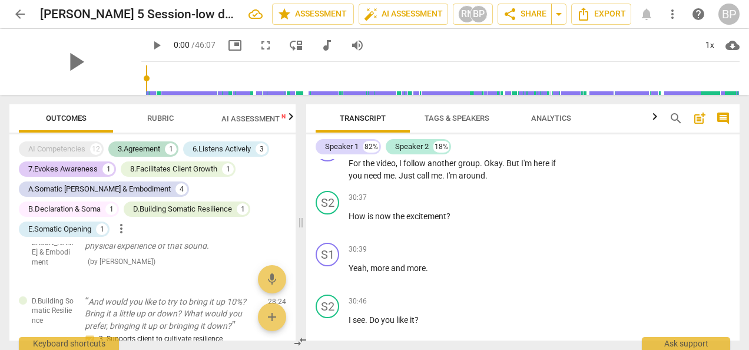
scroll to position [6249, 0]
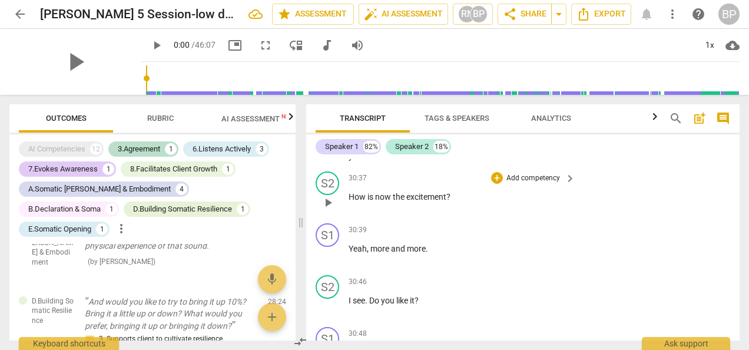
click at [566, 178] on span "keyboard_arrow_right" at bounding box center [570, 178] width 14 height 14
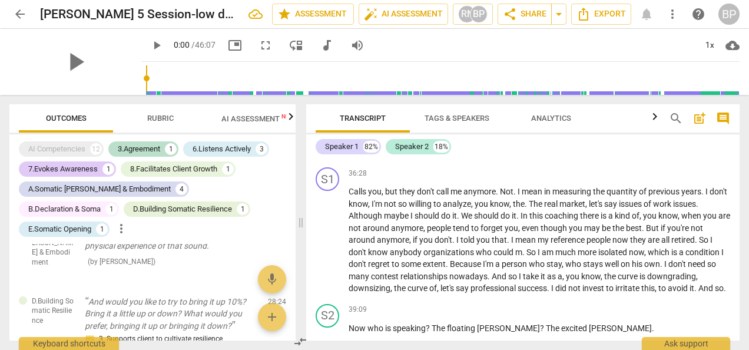
scroll to position [799, 0]
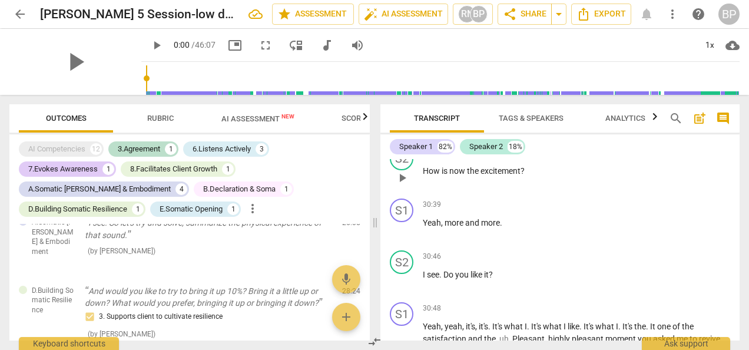
click at [691, 158] on p "Add competency" at bounding box center [702, 153] width 56 height 11
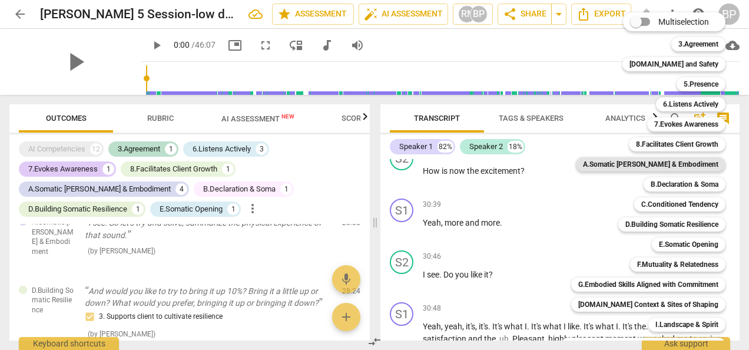
click at [691, 160] on b "A.Somatic [PERSON_NAME] & Embodiment" at bounding box center [650, 164] width 135 height 14
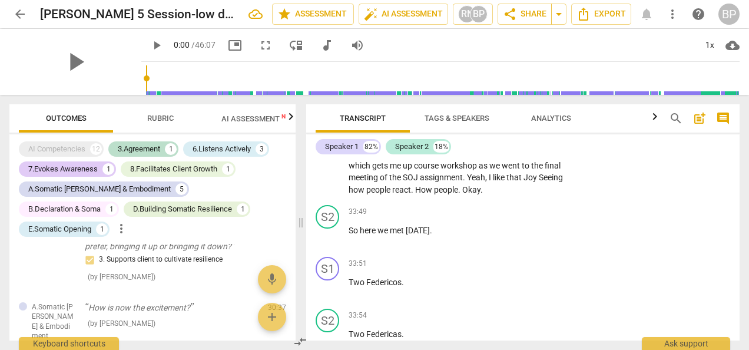
scroll to position [6833, 0]
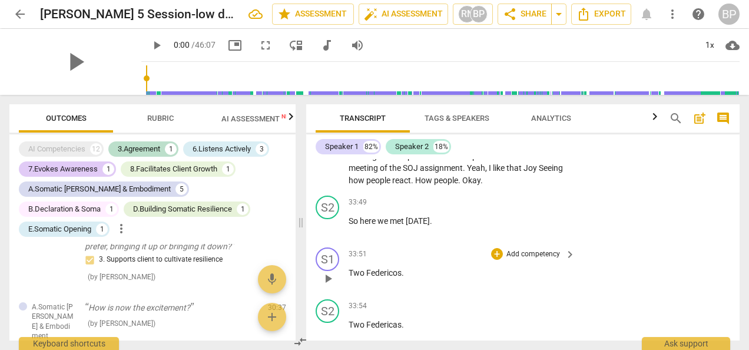
click at [566, 249] on span "keyboard_arrow_right" at bounding box center [570, 254] width 14 height 14
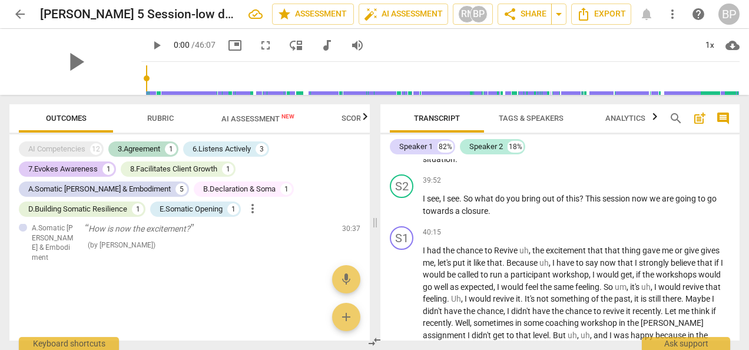
scroll to position [866, 0]
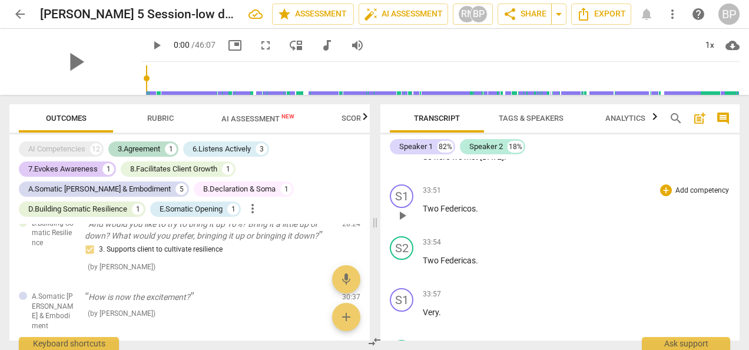
click at [694, 196] on p "Add competency" at bounding box center [702, 190] width 56 height 11
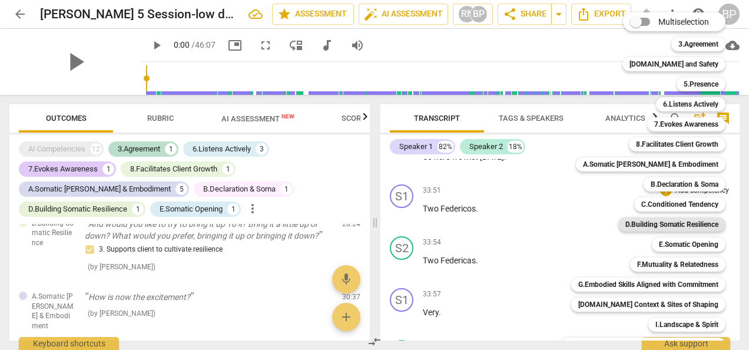
click at [689, 224] on b "D.Building Somatic Resilience" at bounding box center [671, 224] width 93 height 14
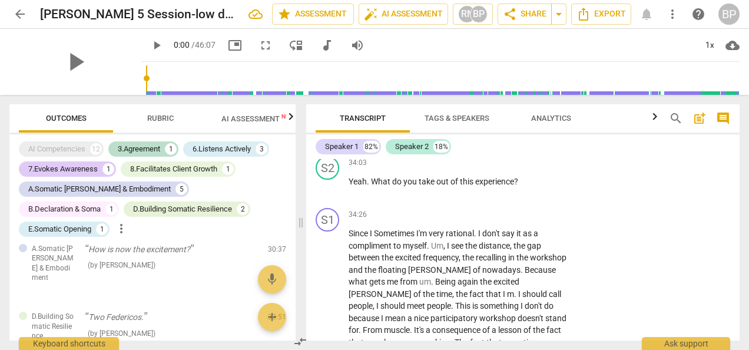
scroll to position [7203, 0]
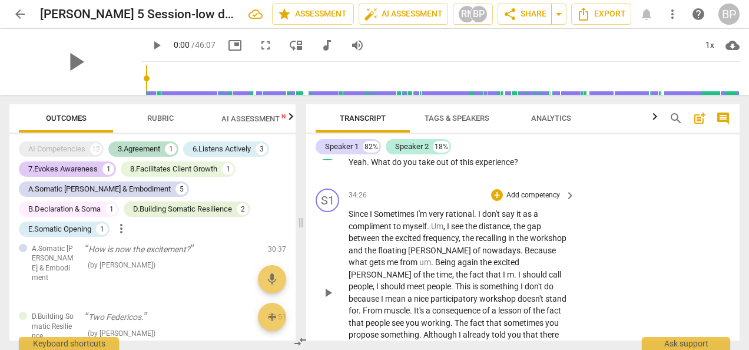
click at [553, 194] on p "Add competency" at bounding box center [533, 195] width 56 height 11
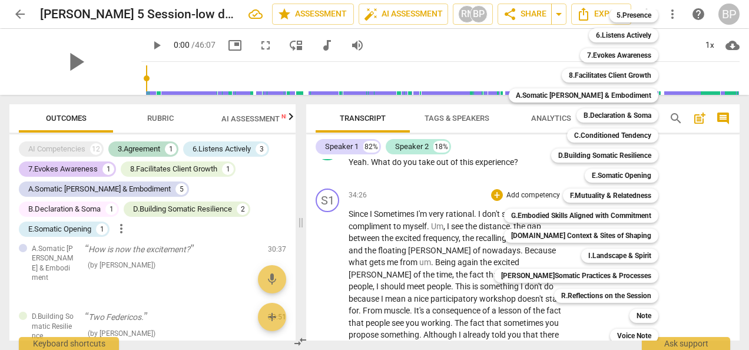
scroll to position [74, 0]
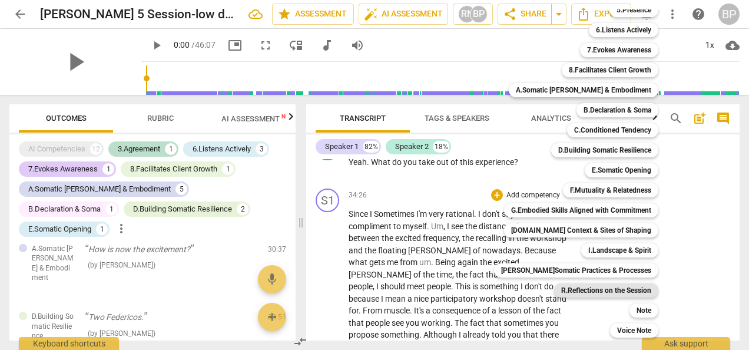
click at [620, 287] on b "R.Reflections on the Session" at bounding box center [606, 290] width 90 height 14
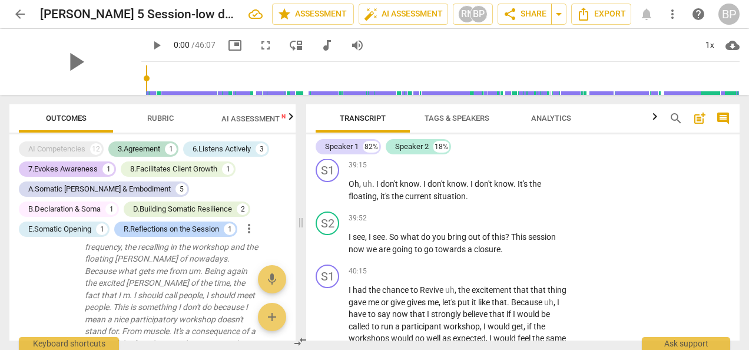
scroll to position [7777, 0]
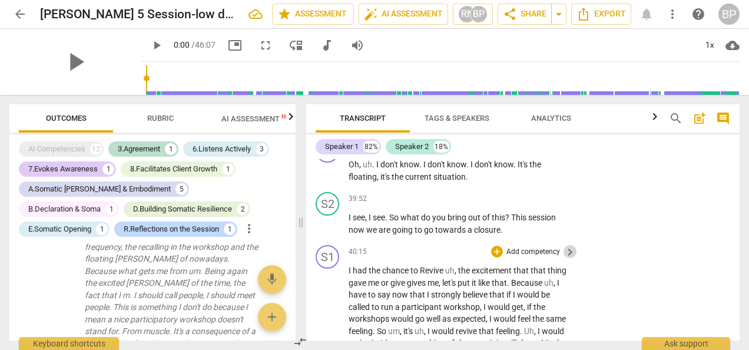
click at [564, 259] on span "keyboard_arrow_right" at bounding box center [570, 252] width 14 height 14
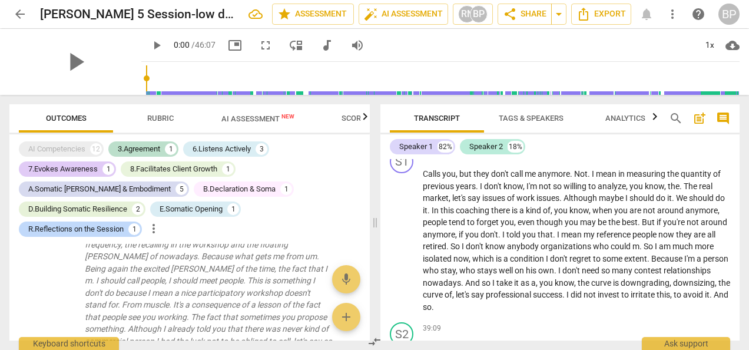
scroll to position [6595, 0]
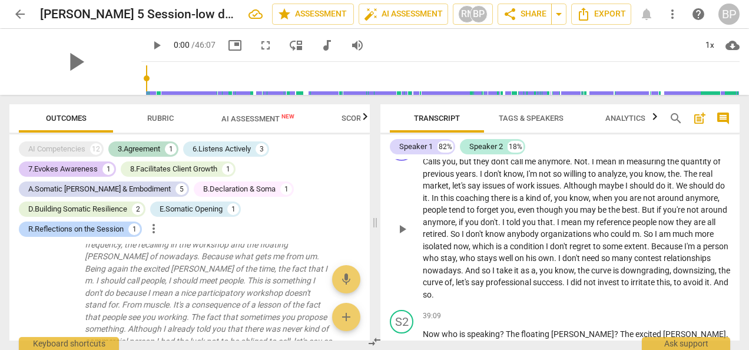
click at [686, 149] on p "Add competency" at bounding box center [702, 143] width 56 height 11
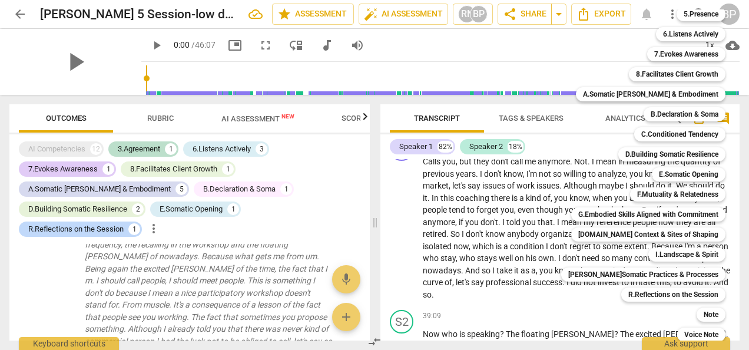
scroll to position [74, 0]
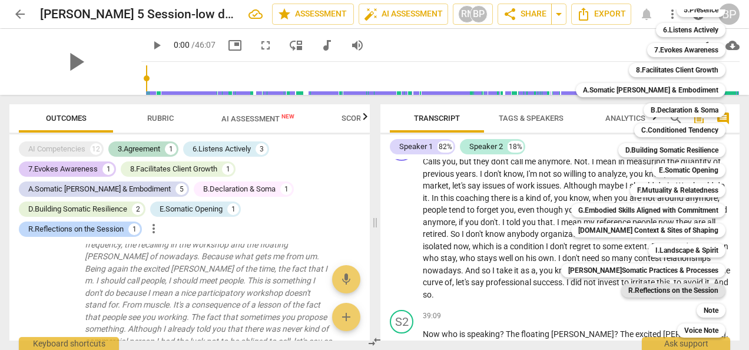
click at [699, 287] on b "R.Reflections on the Session" at bounding box center [673, 290] width 90 height 14
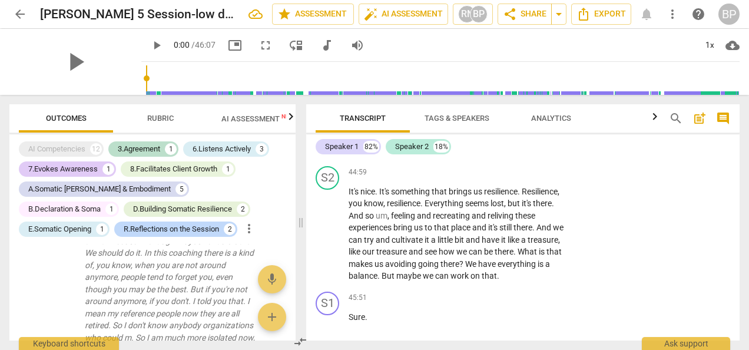
scroll to position [8408, 0]
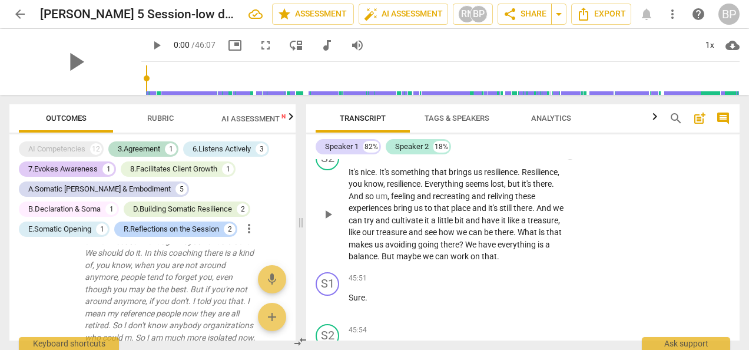
click at [566, 161] on span "keyboard_arrow_right" at bounding box center [570, 154] width 14 height 14
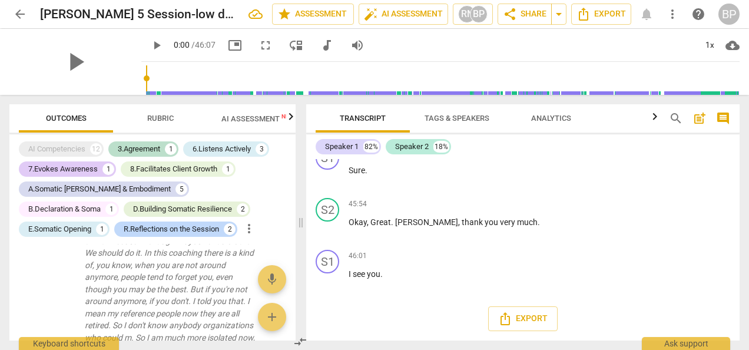
scroll to position [1286, 0]
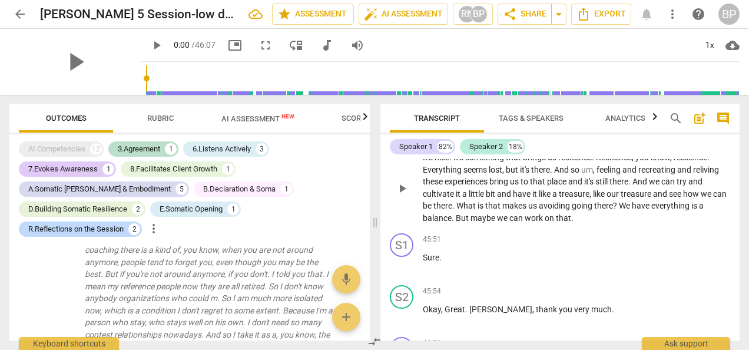
click at [684, 145] on p "Add competency" at bounding box center [702, 139] width 56 height 11
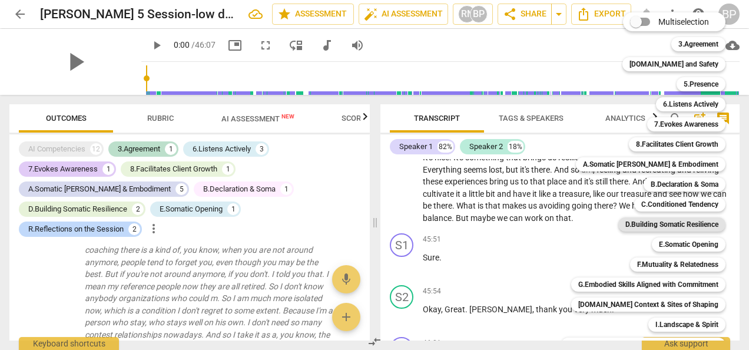
click at [683, 225] on b "D.Building Somatic Resilience" at bounding box center [671, 224] width 93 height 14
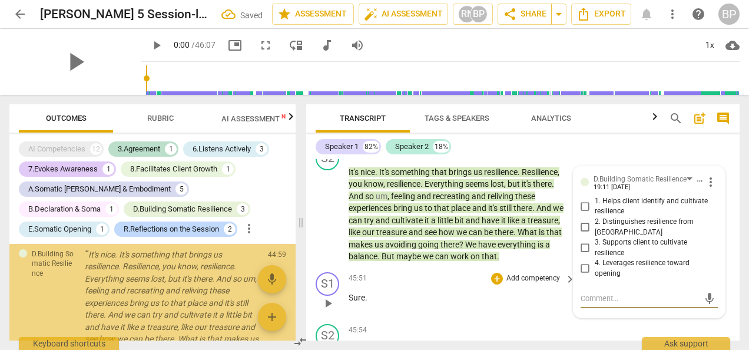
scroll to position [1677, 0]
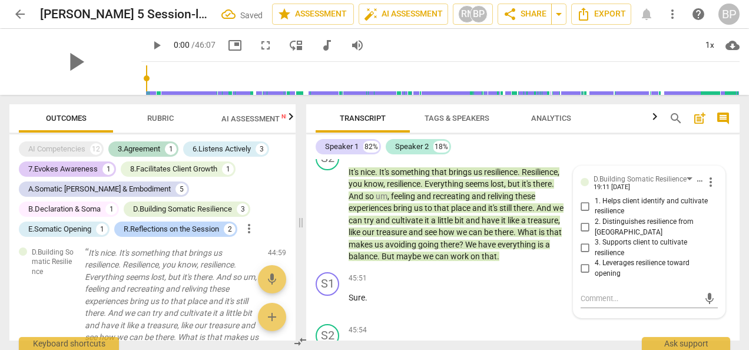
drag, startPoint x: 740, startPoint y: 334, endPoint x: 739, endPoint y: 346, distance: 11.8
click at [739, 346] on div "Transcript Tags & Speakers Analytics search post_add comment Speaker 1 82% Spea…" at bounding box center [524, 222] width 447 height 255
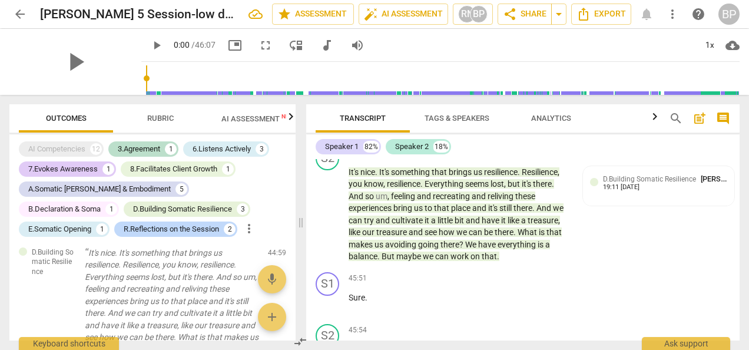
scroll to position [8544, 0]
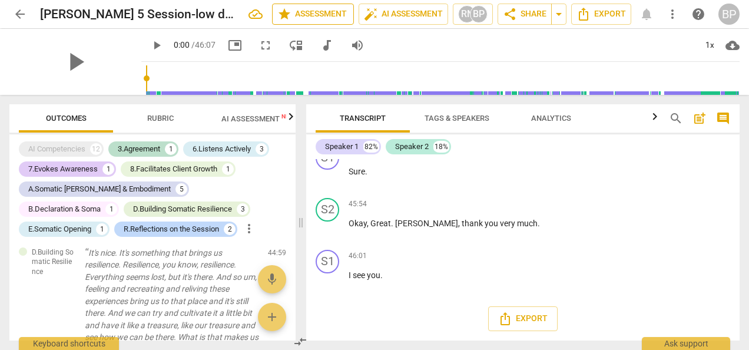
click at [330, 16] on span "star Assessment" at bounding box center [312, 14] width 71 height 14
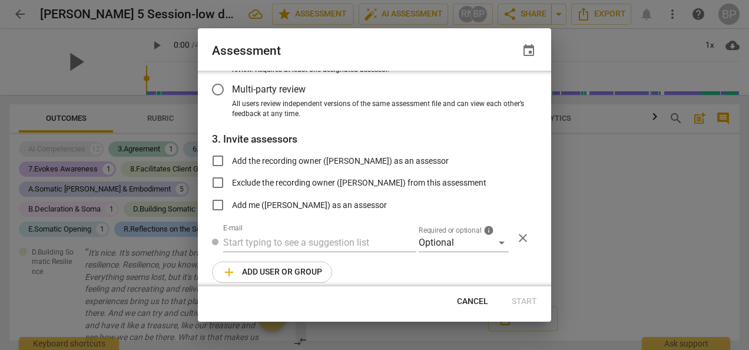
scroll to position [148, 0]
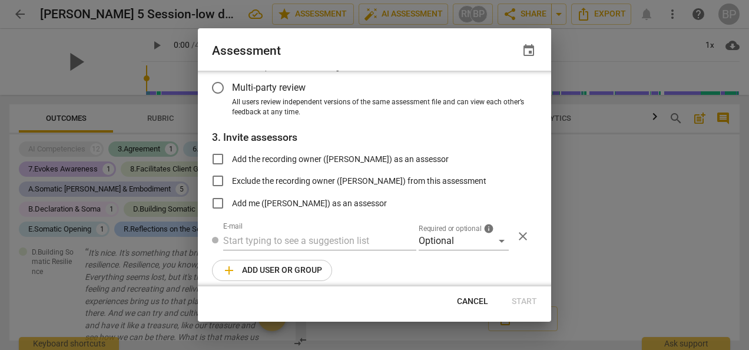
radio input "false"
click at [261, 243] on input "text" at bounding box center [319, 240] width 193 height 19
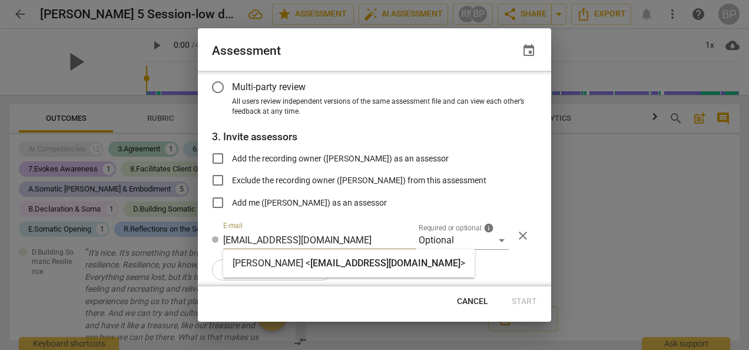
type input "[EMAIL_ADDRESS][DOMAIN_NAME]"
click at [401, 267] on span "[EMAIL_ADDRESS][DOMAIN_NAME]" at bounding box center [385, 262] width 150 height 11
radio input "false"
type input "[PERSON_NAME] <[PERSON_NAME][EMAIL_ADDRESS][DOMAIN_NAME]>"
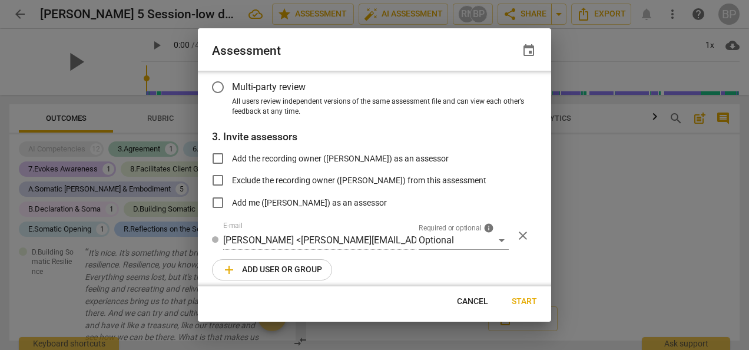
click at [521, 298] on span "Start" at bounding box center [523, 301] width 25 height 12
radio input "false"
click at [217, 154] on input "Add the recording owner ([PERSON_NAME]) as an assessor" at bounding box center [218, 158] width 28 height 28
checkbox input "true"
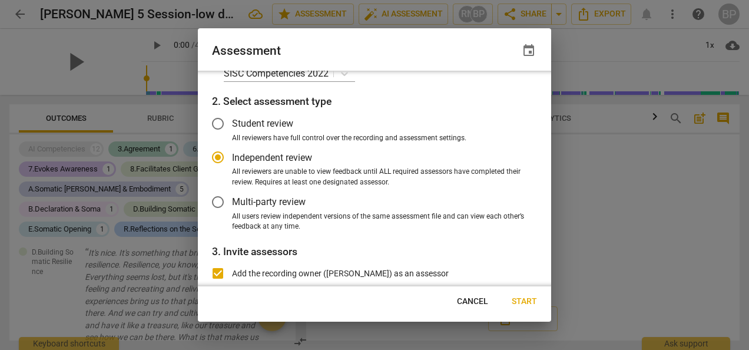
scroll to position [26, 0]
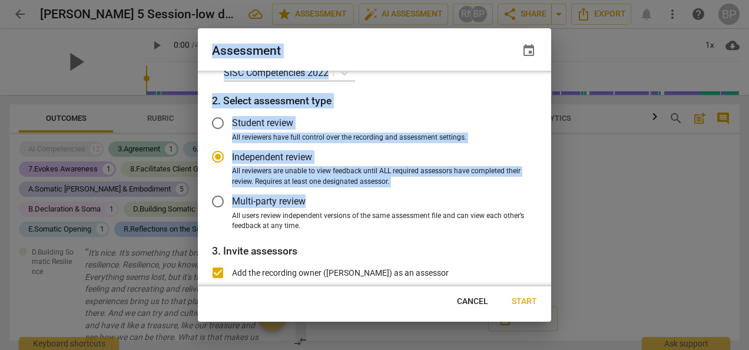
drag, startPoint x: 551, startPoint y: 136, endPoint x: 549, endPoint y: 191, distance: 54.8
click at [549, 191] on div "Assessment event 1. Select competency model SISC Competencies 2022 2. Select as…" at bounding box center [374, 175] width 749 height 350
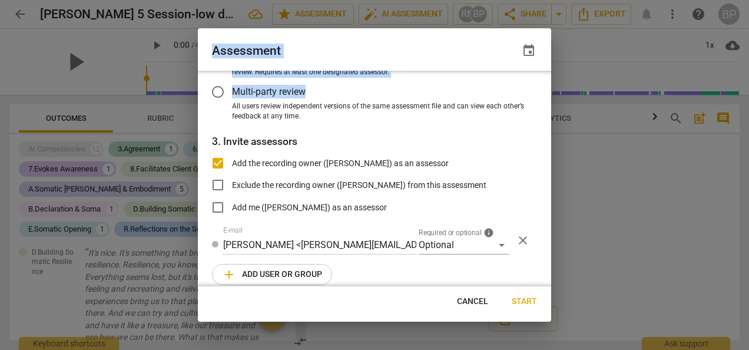
scroll to position [148, 0]
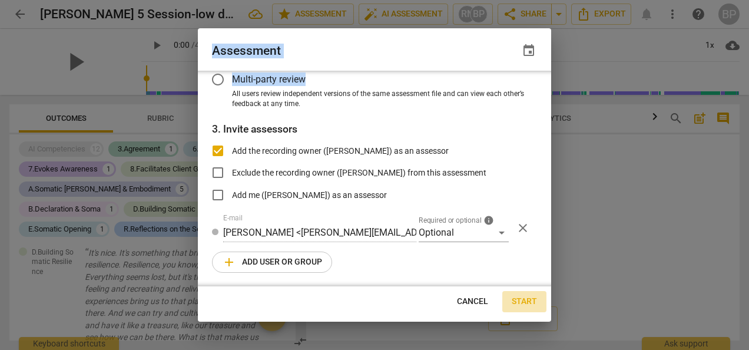
click at [518, 298] on span "Start" at bounding box center [523, 301] width 25 height 12
radio input "false"
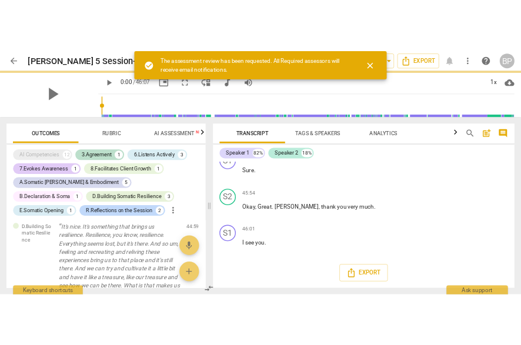
scroll to position [0, 0]
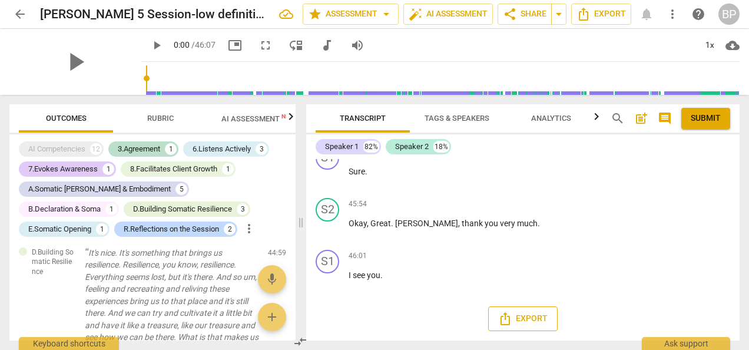
click at [531, 314] on span "Export" at bounding box center [522, 318] width 49 height 14
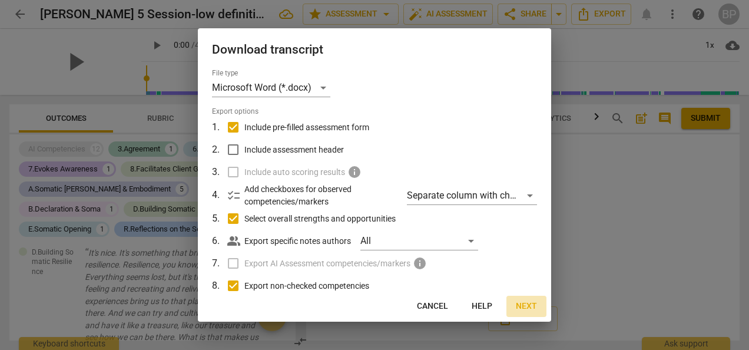
click at [530, 303] on span "Next" at bounding box center [525, 306] width 21 height 12
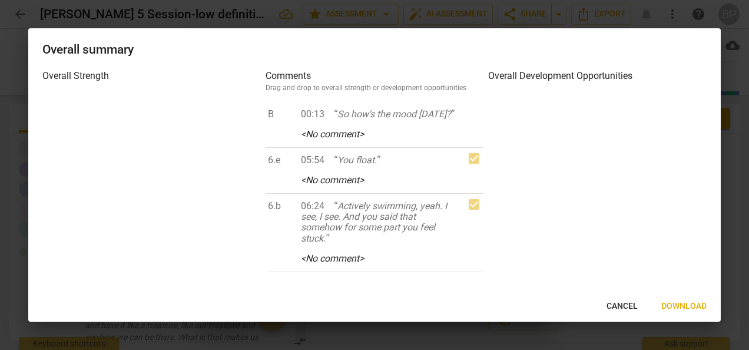
click at [689, 307] on span "Download" at bounding box center [683, 306] width 45 height 12
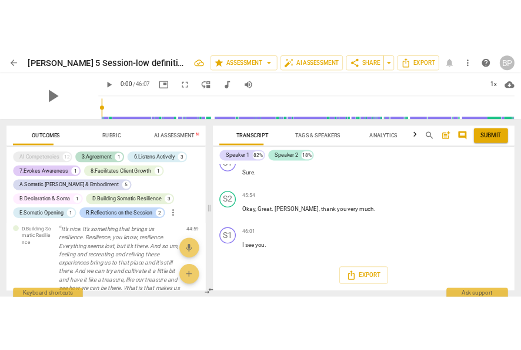
scroll to position [13365, 0]
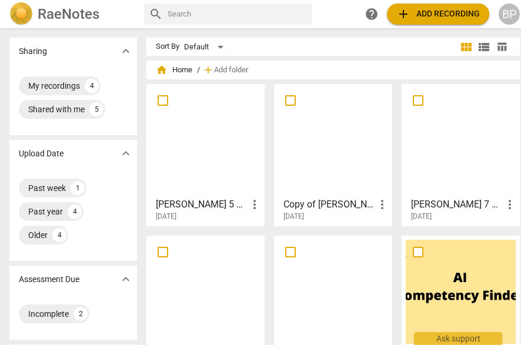
click at [381, 208] on span "more_vert" at bounding box center [382, 205] width 14 height 14
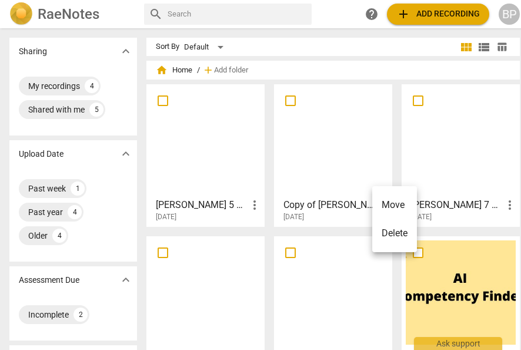
click at [391, 228] on li "Delete" at bounding box center [394, 233] width 45 height 28
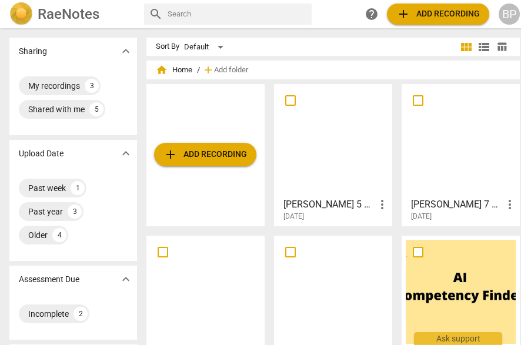
click at [228, 152] on span "add Add recording" at bounding box center [206, 155] width 84 height 14
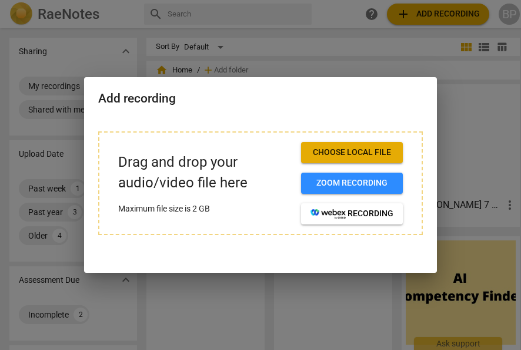
click at [347, 149] on span "Choose local file" at bounding box center [352, 153] width 83 height 12
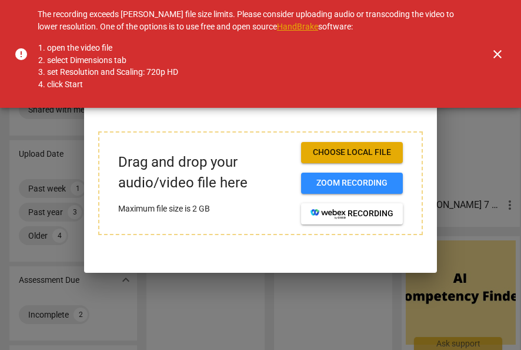
click at [501, 54] on span "close" at bounding box center [498, 54] width 14 height 14
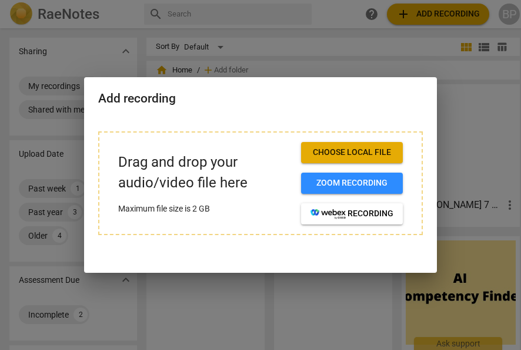
click at [478, 156] on div at bounding box center [260, 175] width 521 height 350
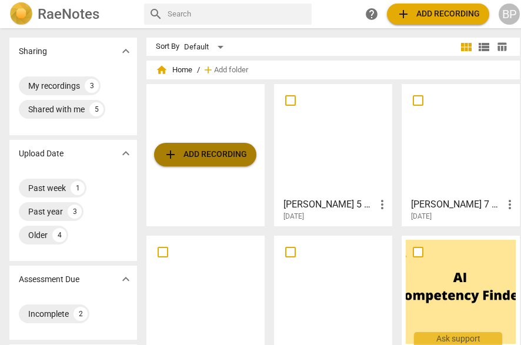
click at [224, 154] on span "add Add recording" at bounding box center [206, 155] width 84 height 14
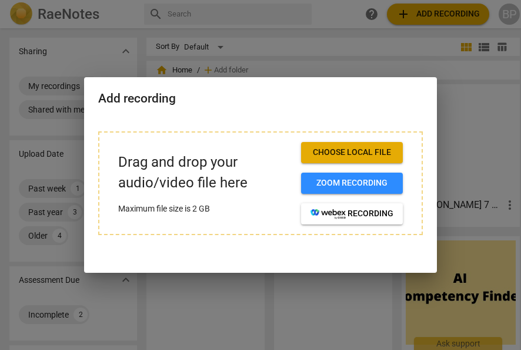
click at [381, 149] on span "Choose local file" at bounding box center [352, 153] width 83 height 12
click at [348, 150] on span "Choose local file" at bounding box center [352, 153] width 83 height 12
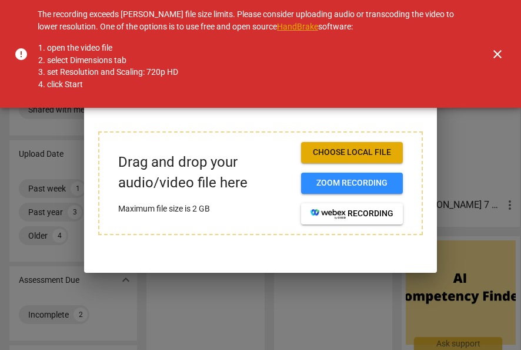
click at [500, 51] on span "close" at bounding box center [498, 54] width 14 height 14
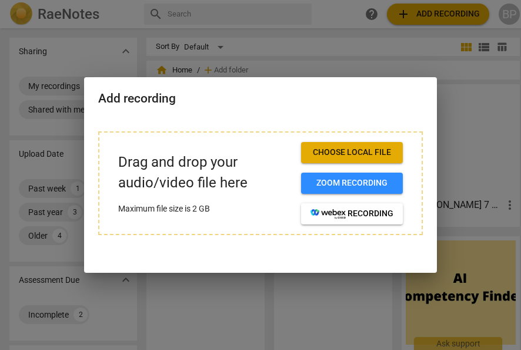
click at [472, 197] on div at bounding box center [260, 175] width 521 height 350
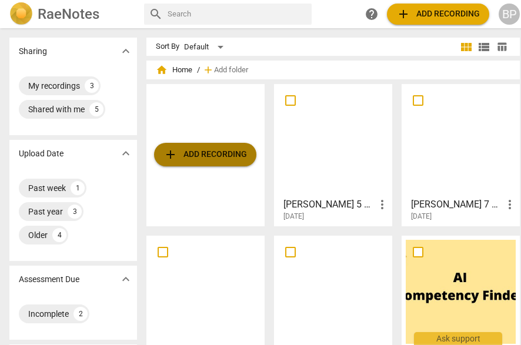
click at [228, 149] on span "add Add recording" at bounding box center [206, 155] width 84 height 14
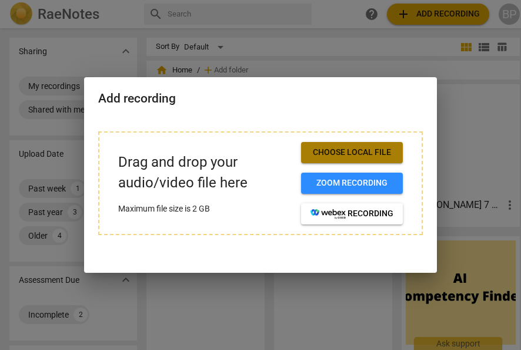
click at [329, 145] on button "Choose local file" at bounding box center [352, 152] width 102 height 21
click at [360, 155] on span "Choose local file" at bounding box center [352, 153] width 83 height 12
